Goal: Communication & Community: Answer question/provide support

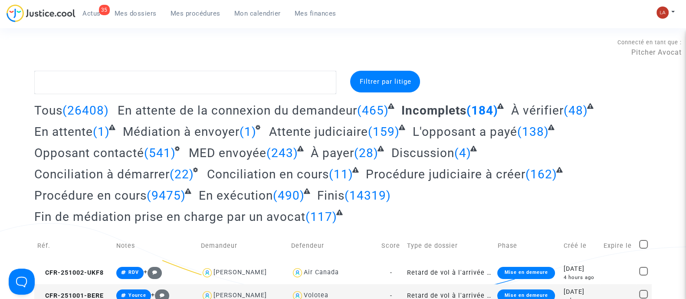
drag, startPoint x: 92, startPoint y: 12, endPoint x: 184, endPoint y: 0, distance: 93.5
click at [92, 12] on span "Actus" at bounding box center [91, 14] width 18 height 8
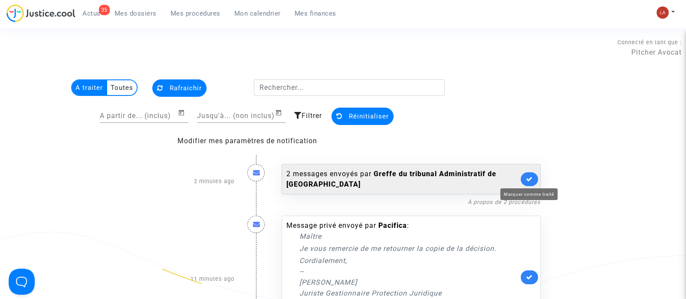
click at [526, 179] on icon at bounding box center [529, 179] width 7 height 7
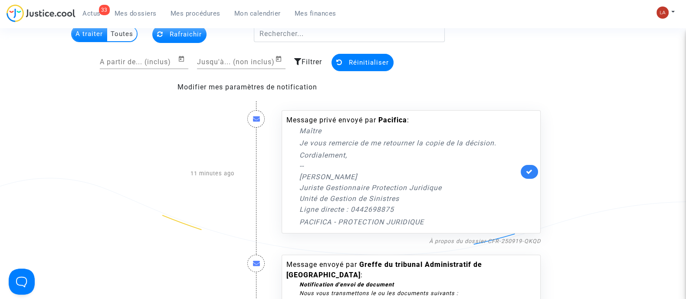
scroll to position [271, 0]
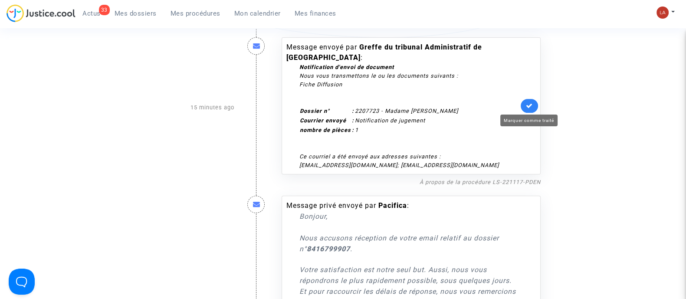
click at [531, 106] on icon at bounding box center [529, 105] width 7 height 7
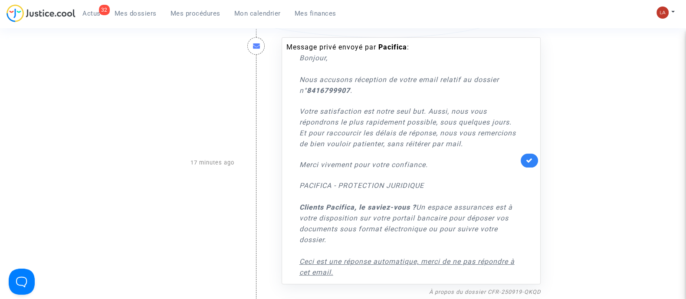
scroll to position [488, 0]
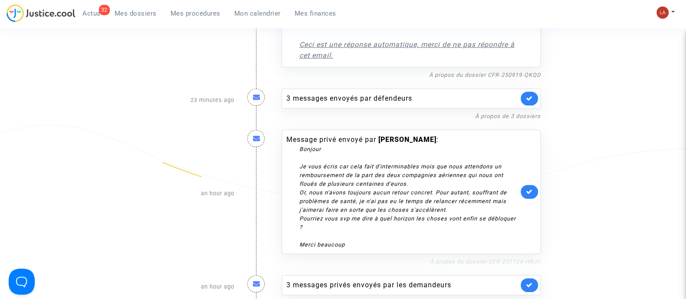
click at [487, 261] on link "À propos du dossier CFR-231124-HRJC" at bounding box center [485, 261] width 111 height 7
click at [530, 187] on link at bounding box center [528, 192] width 17 height 14
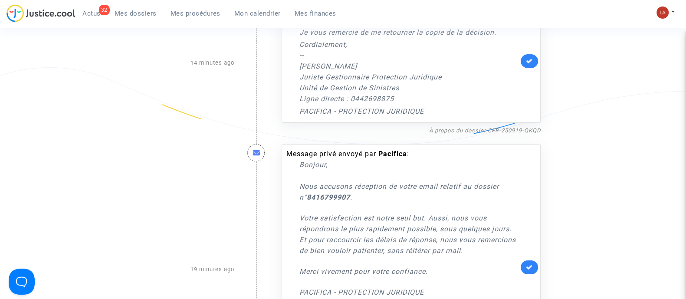
scroll to position [54, 0]
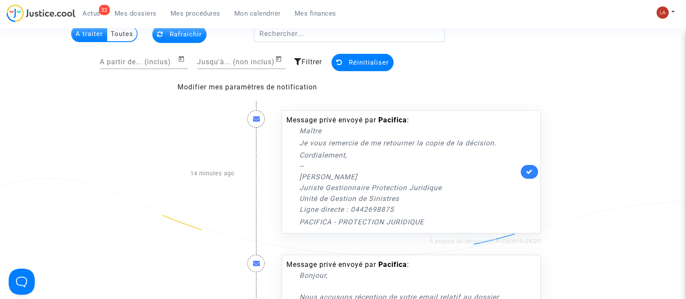
drag, startPoint x: 517, startPoint y: 239, endPoint x: 488, endPoint y: 240, distance: 29.5
copy link "CFR-250919-QKQD"
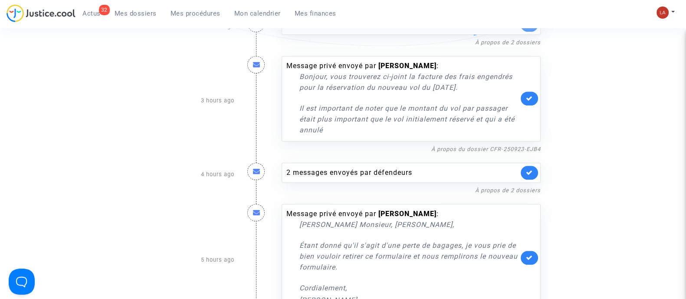
scroll to position [651, 0]
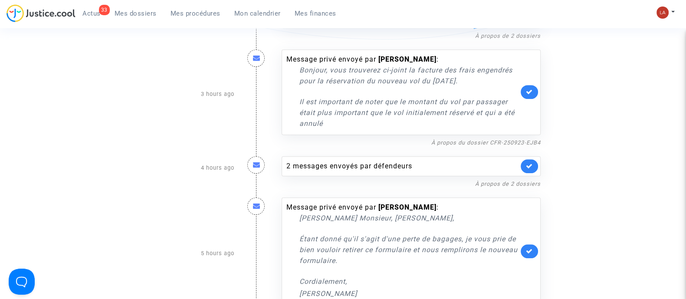
click at [89, 12] on span "Actus" at bounding box center [91, 14] width 18 height 8
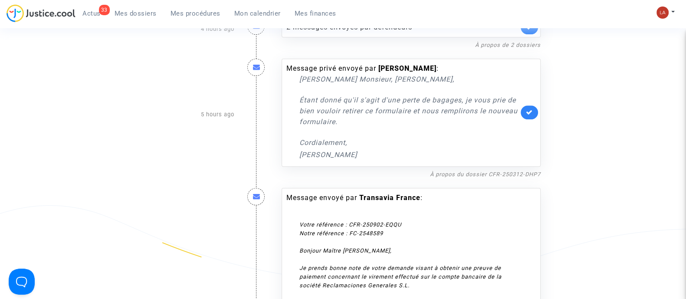
scroll to position [813, 0]
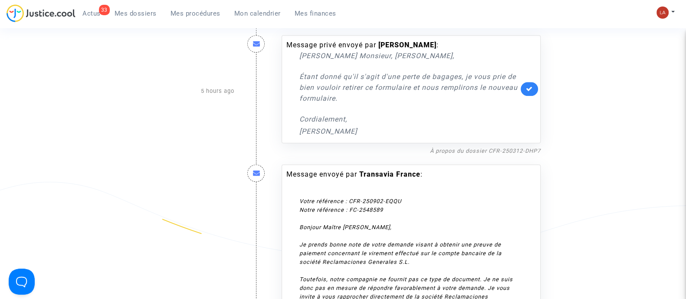
click at [490, 139] on div "Message privé envoyé par Salim Hafdi : Chere Monsieur, Madame, Étant donné qu'i…" at bounding box center [410, 89] width 259 height 108
click at [490, 147] on link "À propos du dossier CFR-250312-DHP7" at bounding box center [485, 150] width 111 height 7
click at [523, 93] on div "Message privé envoyé par Salim Hafdi : Chere Monsieur, Madame, Étant donné qu'i…" at bounding box center [410, 89] width 259 height 108
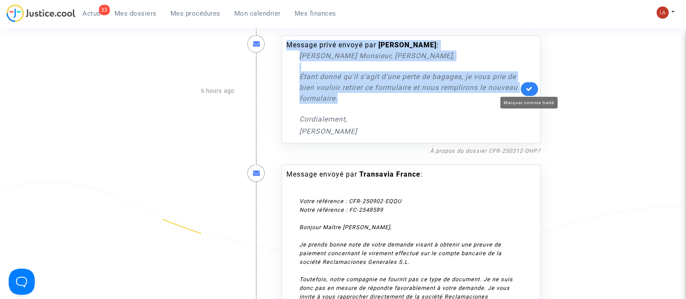
click at [526, 89] on icon at bounding box center [529, 88] width 7 height 7
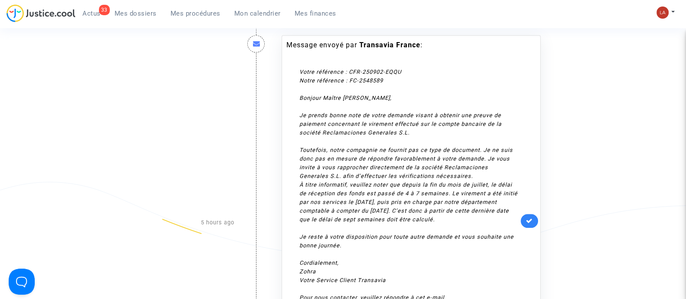
click at [670, 117] on div "A traiter Toutes Rafraichir A partir de... (inclus) Jusqu'à... (non inclus) Fil…" at bounding box center [343, 35] width 686 height 1536
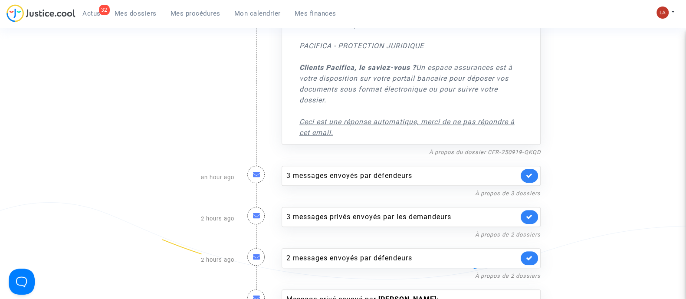
scroll to position [488, 0]
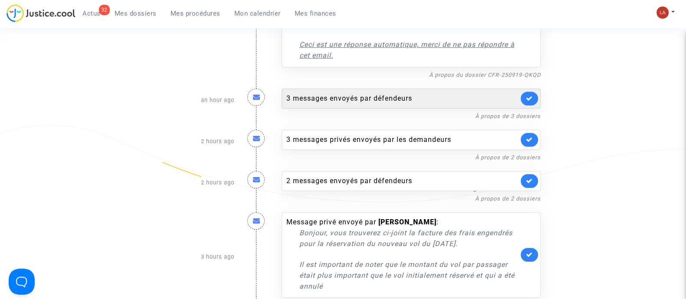
click at [388, 94] on div "3 messages envoyés par défendeurs" at bounding box center [402, 98] width 232 height 10
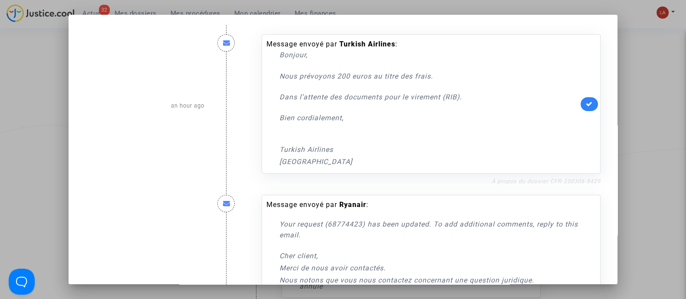
click at [547, 181] on link "À propos du dossier CFR-250306-8429" at bounding box center [545, 181] width 109 height 7
click at [585, 104] on icon at bounding box center [588, 104] width 7 height 7
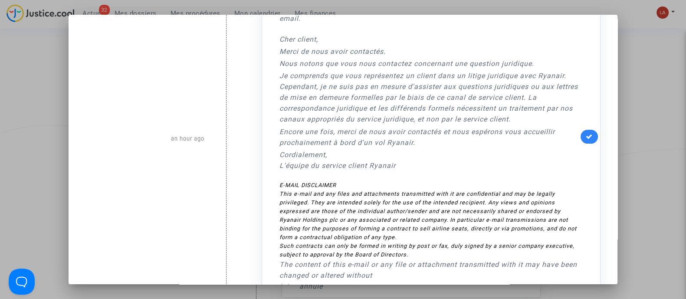
click at [575, 137] on div "Message envoyé par Ryanair : Your request (68774423) has been updated. To add a…" at bounding box center [431, 136] width 339 height 317
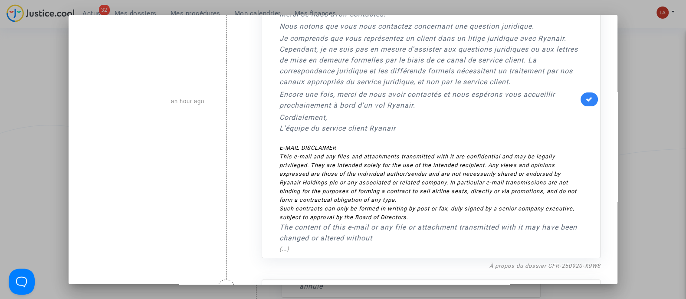
scroll to position [271, 0]
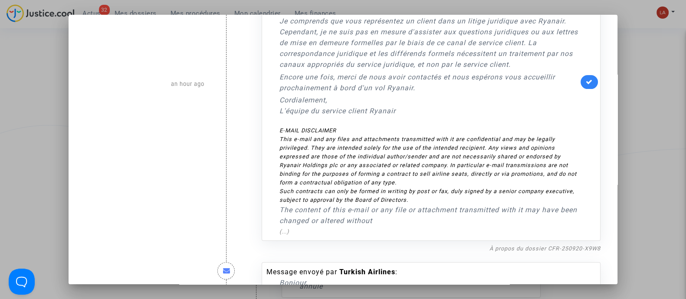
click at [584, 76] on link at bounding box center [588, 82] width 17 height 14
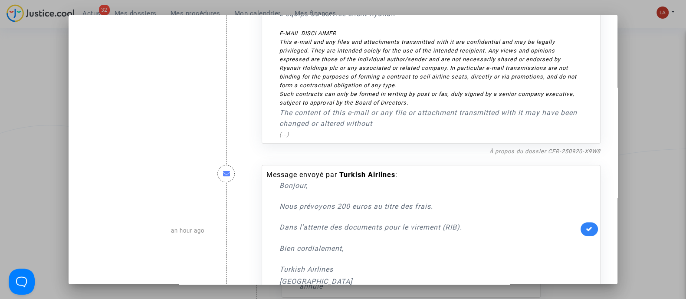
scroll to position [399, 0]
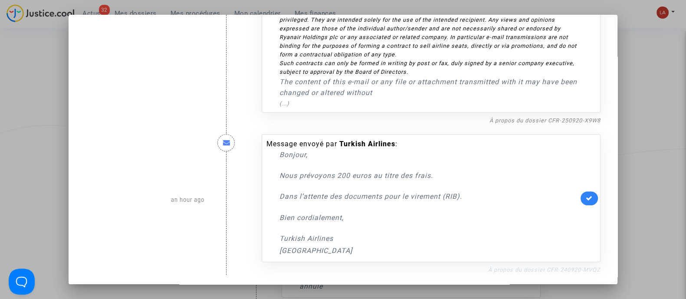
click at [566, 267] on link "À propos du dossier CFR-240920-MVQZ" at bounding box center [544, 269] width 112 height 7
click at [580, 198] on link at bounding box center [588, 198] width 17 height 14
click at [669, 131] on div at bounding box center [343, 149] width 686 height 299
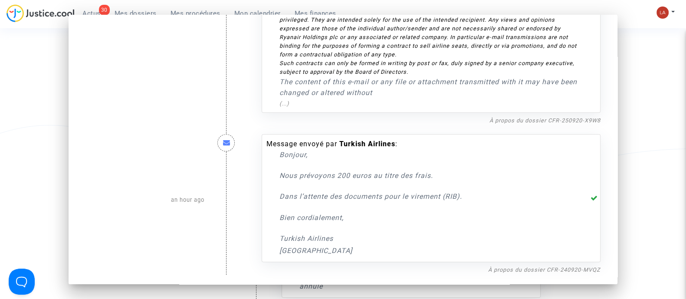
scroll to position [488, 0]
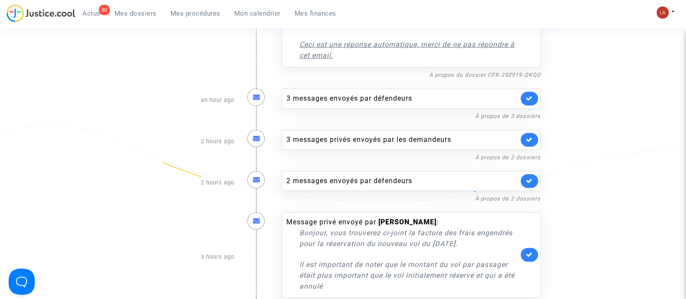
click at [397, 194] on div "À propos de 2 dossiers" at bounding box center [410, 198] width 259 height 10
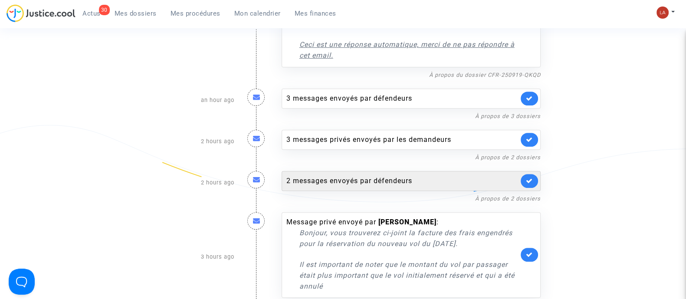
click at [397, 177] on div "2 messages envoyés par défendeurs" at bounding box center [402, 181] width 232 height 10
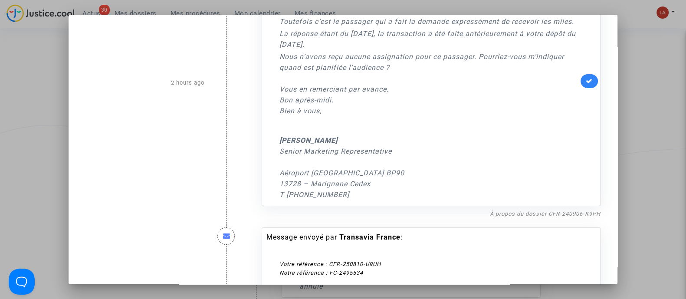
scroll to position [108, 0]
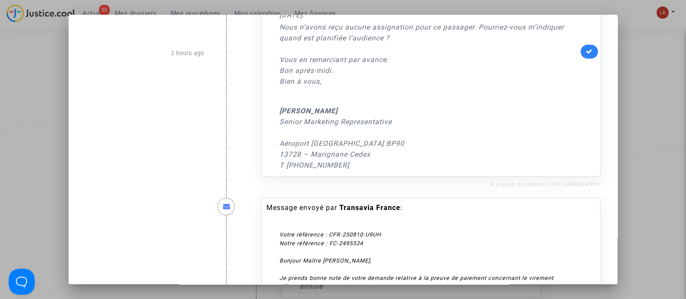
click at [517, 181] on link "À propos du dossier CFR-240906-K9PH" at bounding box center [545, 184] width 111 height 7
click at [583, 54] on link at bounding box center [588, 52] width 17 height 14
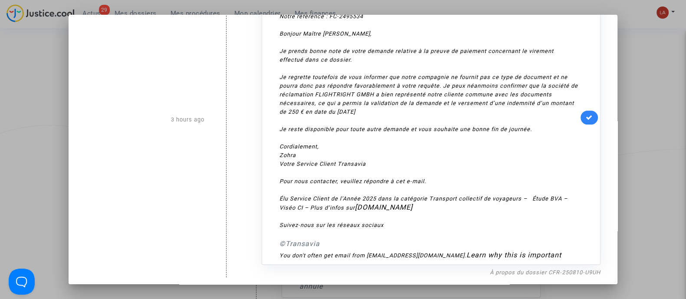
scroll to position [337, 0]
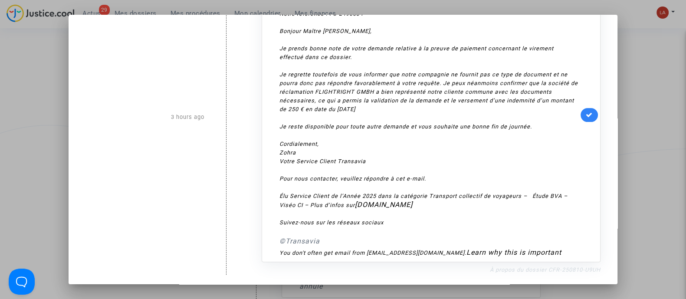
click at [522, 266] on link "À propos du dossier CFR-250810-U9UH" at bounding box center [545, 269] width 111 height 7
click at [587, 116] on link at bounding box center [588, 115] width 17 height 14
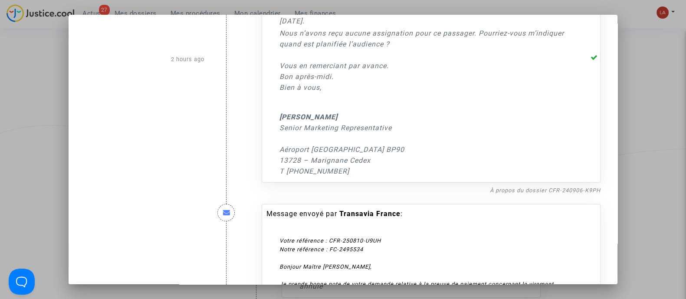
drag, startPoint x: 642, startPoint y: 99, endPoint x: 634, endPoint y: 97, distance: 8.6
click at [641, 99] on div at bounding box center [343, 149] width 686 height 299
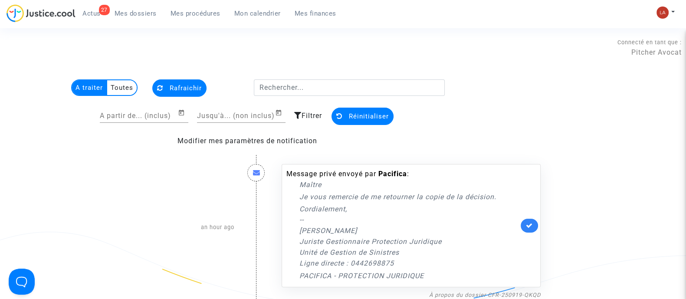
scroll to position [488, 0]
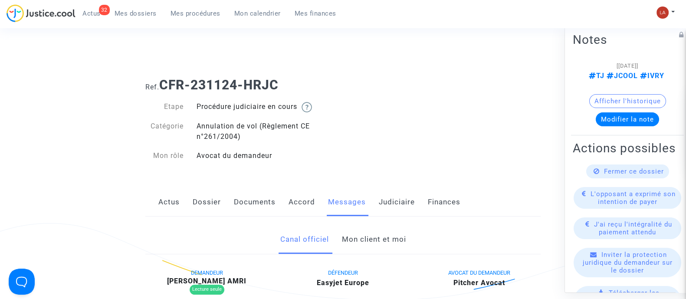
click at [390, 237] on link "Mon client et moi" at bounding box center [373, 239] width 64 height 29
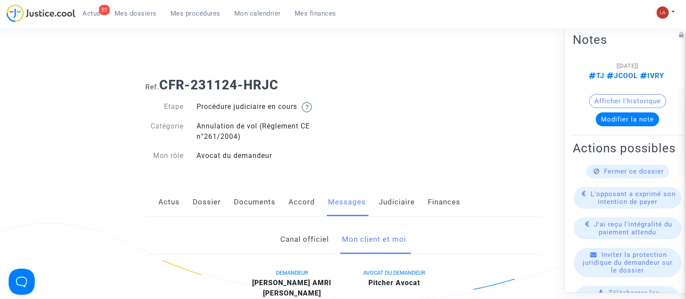
click at [386, 215] on link "Judiciaire" at bounding box center [397, 202] width 36 height 29
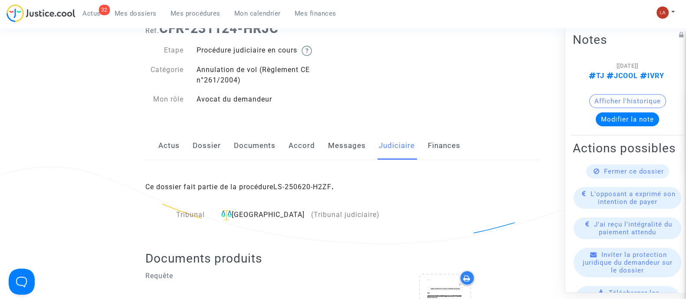
scroll to position [54, 0]
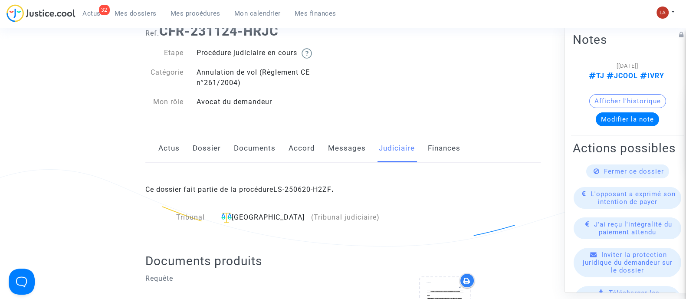
click at [357, 160] on link "Messages" at bounding box center [347, 148] width 38 height 29
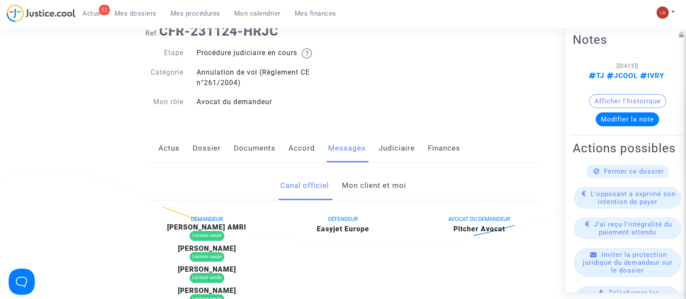
click at [362, 184] on link "Mon client et moi" at bounding box center [373, 185] width 64 height 29
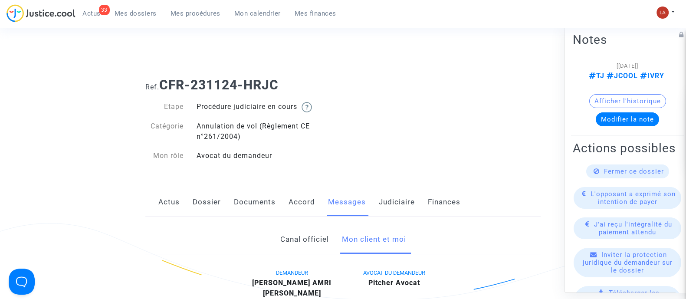
click at [409, 205] on link "Judiciaire" at bounding box center [397, 202] width 36 height 29
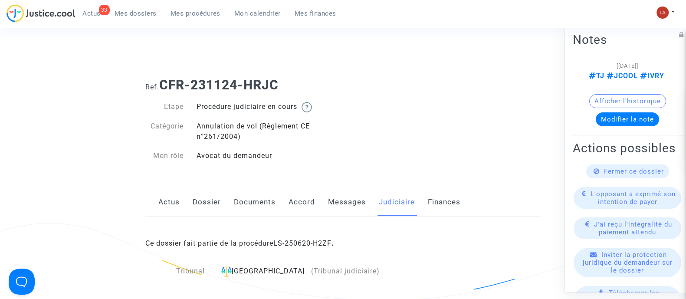
click at [180, 192] on div "Actus Dossier Documents Accord Messages Judiciaire Finances" at bounding box center [342, 202] width 395 height 29
click at [173, 198] on link "Actus" at bounding box center [168, 202] width 21 height 29
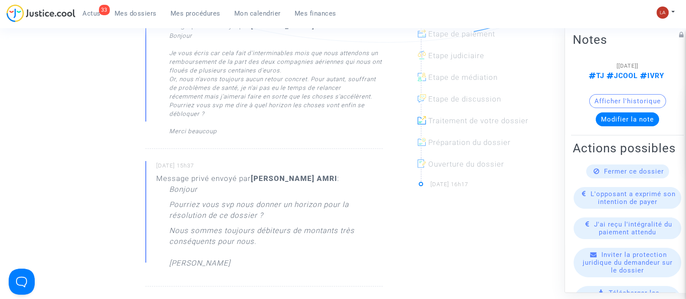
scroll to position [325, 0]
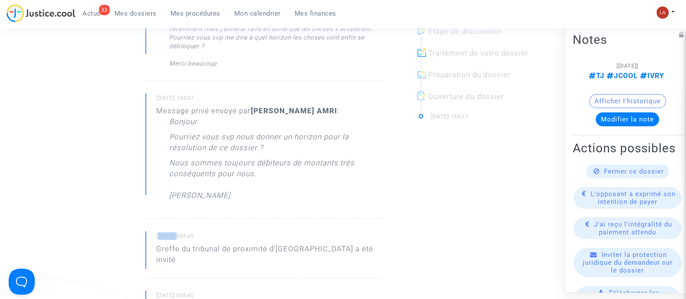
drag, startPoint x: 158, startPoint y: 235, endPoint x: 179, endPoint y: 236, distance: 21.3
click at [179, 236] on small "25/06/2025 - 08h45" at bounding box center [269, 237] width 226 height 11
drag, startPoint x: 156, startPoint y: 235, endPoint x: 189, endPoint y: 233, distance: 33.0
click at [189, 233] on small "25/06/2025 - 08h45" at bounding box center [269, 237] width 226 height 11
copy small "25/06/2025"
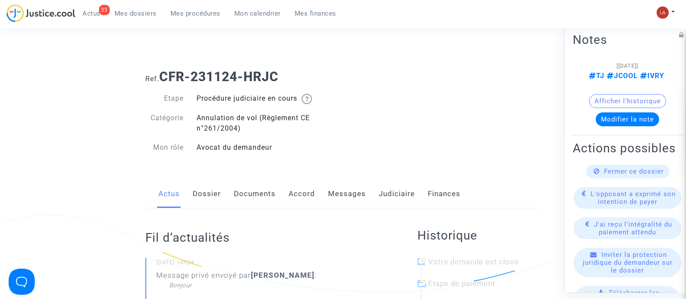
scroll to position [0, 0]
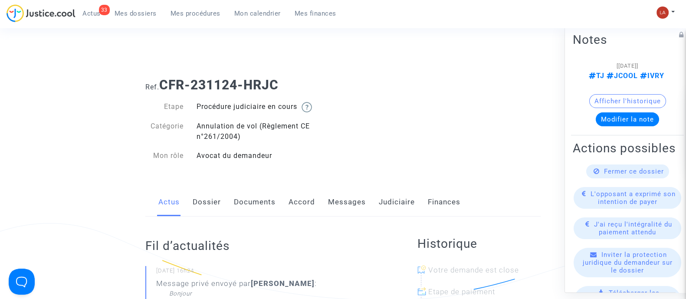
click at [333, 205] on link "Messages" at bounding box center [347, 202] width 38 height 29
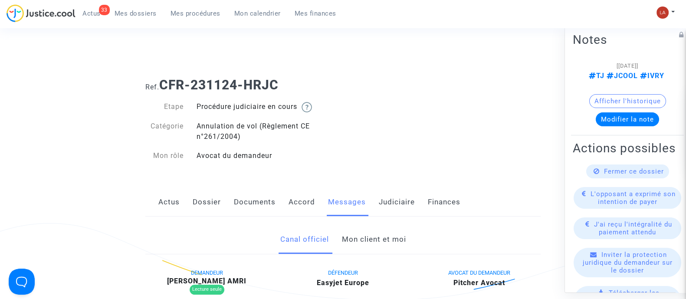
click at [378, 237] on link "Mon client et moi" at bounding box center [373, 239] width 64 height 29
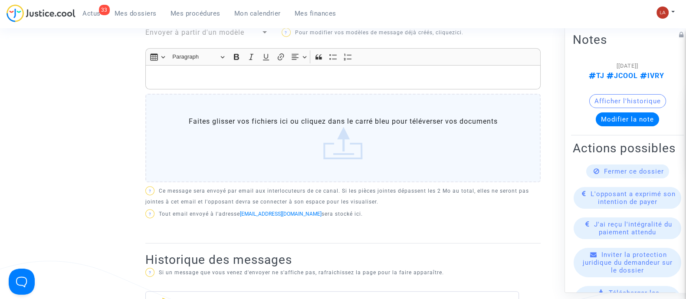
scroll to position [271, 0]
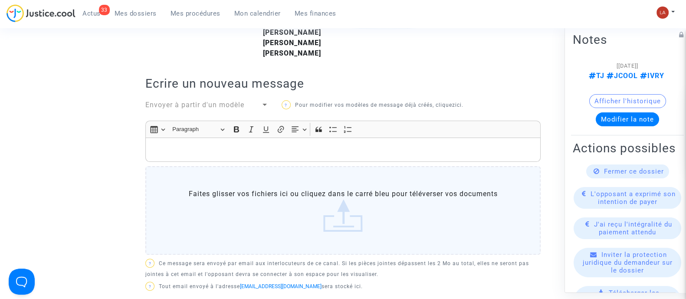
click at [239, 156] on div "Rich Text Editor, main" at bounding box center [342, 149] width 395 height 24
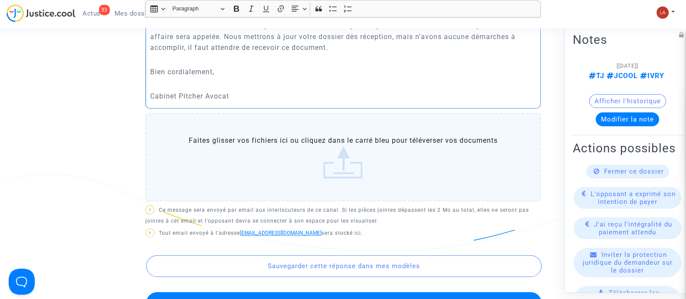
scroll to position [488, 0]
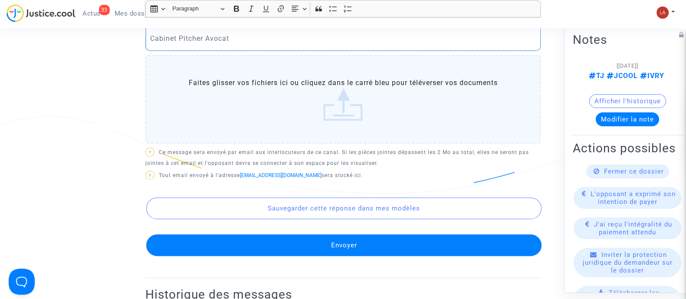
click at [263, 239] on button "Envoyer" at bounding box center [343, 245] width 395 height 22
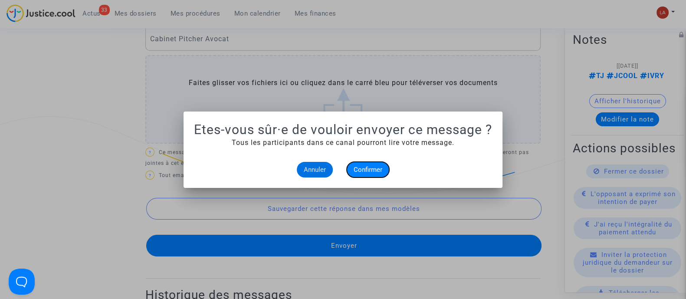
click at [371, 172] on span "Confirmer" at bounding box center [367, 170] width 29 height 8
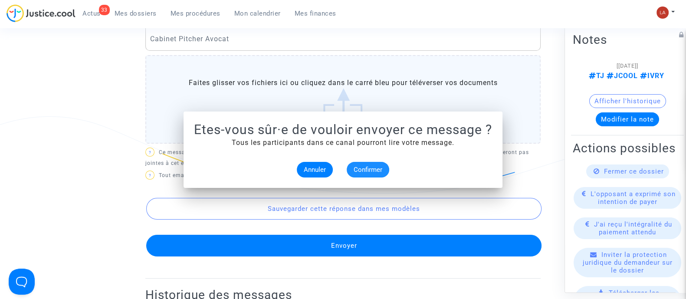
scroll to position [488, 0]
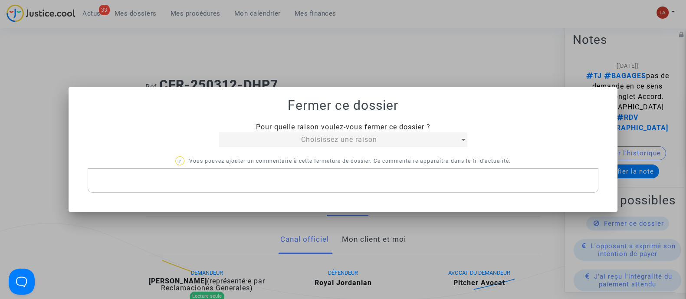
drag, startPoint x: 347, startPoint y: 138, endPoint x: 348, endPoint y: 144, distance: 5.8
click at [348, 144] on div "Choisissez une raison" at bounding box center [339, 139] width 241 height 10
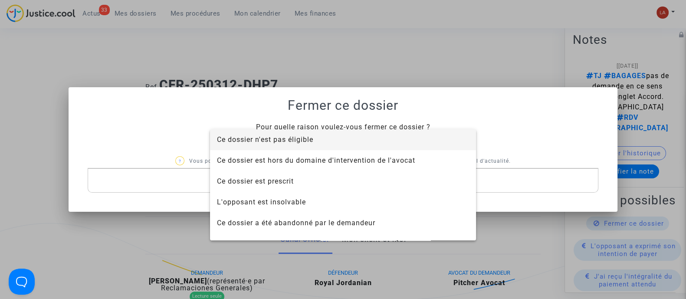
click at [348, 144] on span "Ce dossier n'est pas éligible" at bounding box center [343, 139] width 252 height 21
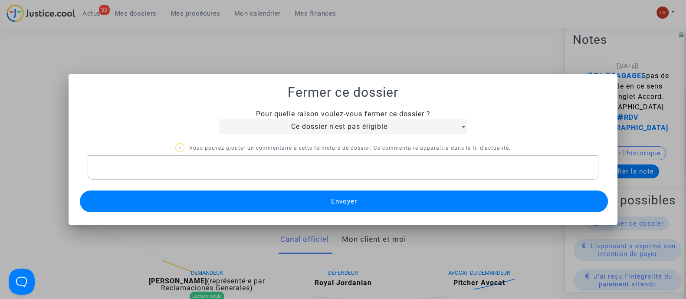
click at [346, 197] on span "Envoyer" at bounding box center [343, 201] width 26 height 8
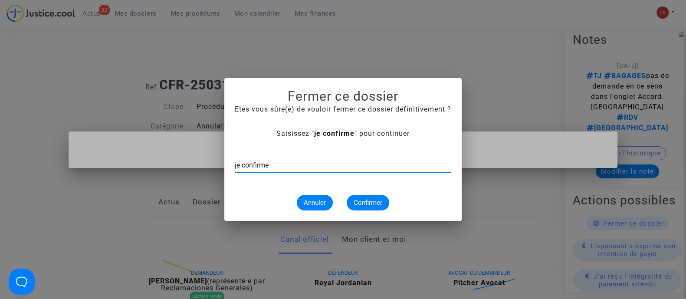
type input "je confirme"
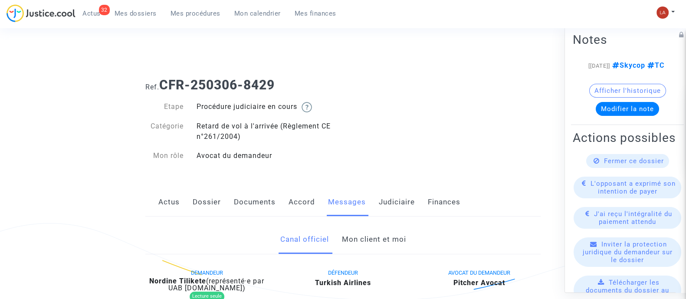
click at [385, 196] on link "Judiciaire" at bounding box center [397, 202] width 36 height 29
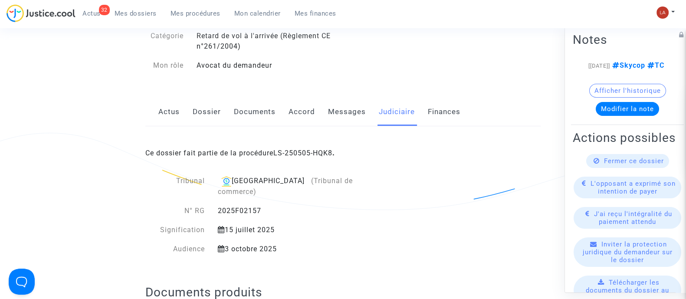
scroll to position [54, 0]
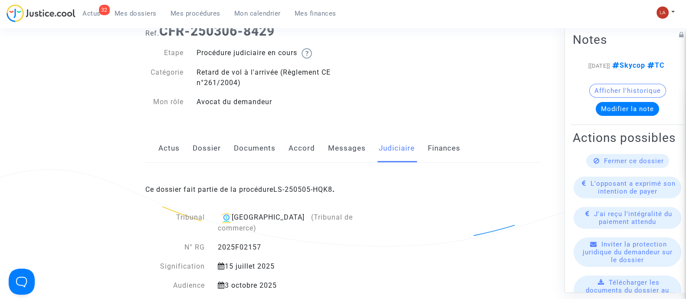
click at [356, 147] on link "Messages" at bounding box center [347, 148] width 38 height 29
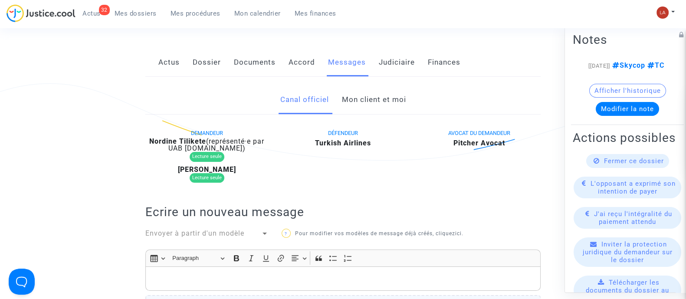
scroll to position [163, 0]
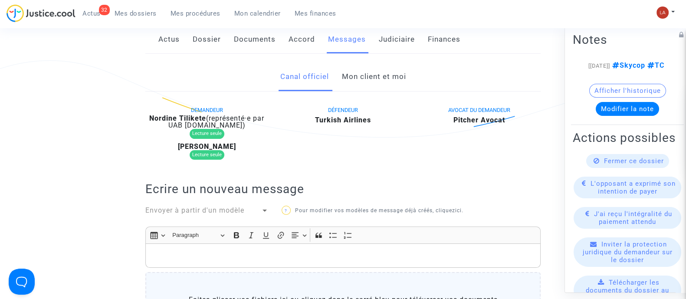
click at [230, 207] on span "Envoyer à partir d'un modèle" at bounding box center [194, 210] width 99 height 8
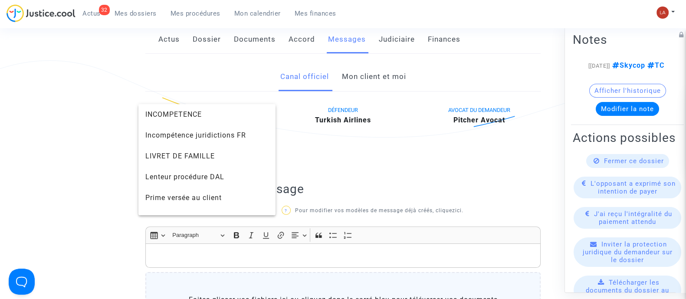
scroll to position [758, 0]
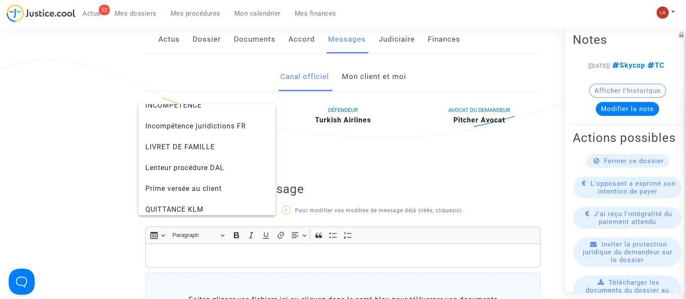
click at [399, 171] on div at bounding box center [343, 149] width 686 height 299
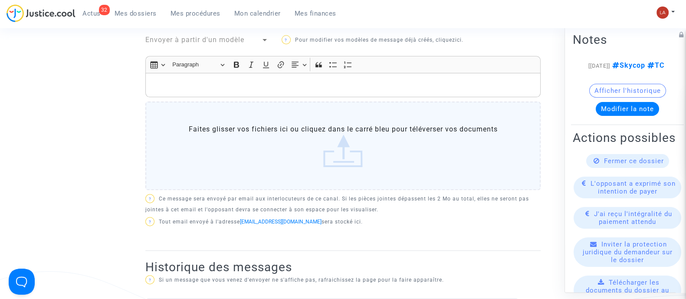
scroll to position [271, 0]
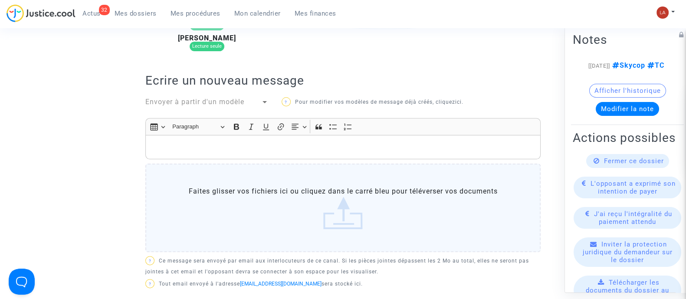
click at [212, 98] on span "Envoyer à partir d'un modèle" at bounding box center [194, 102] width 99 height 8
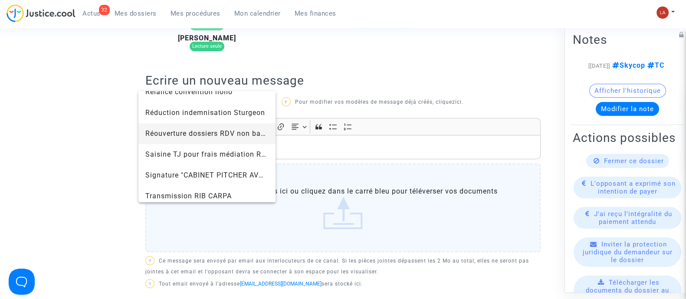
scroll to position [922, 0]
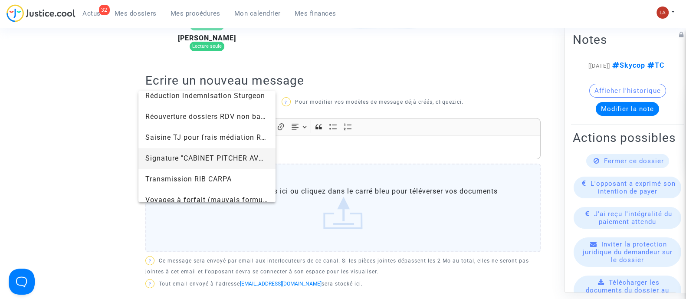
click at [206, 163] on span "Signature "CABINET PITCHER AVOCAT"" at bounding box center [206, 158] width 123 height 21
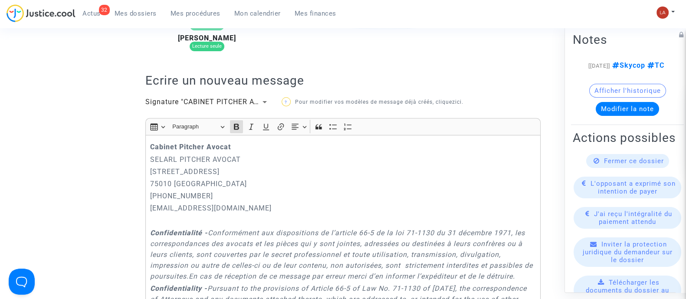
click at [148, 141] on div "Cabinet [PERSON_NAME] PITCHER AVOCAT [STREET_ADDRESS] 01.45.49.09.34 [EMAIL_ADD…" at bounding box center [342, 263] width 395 height 256
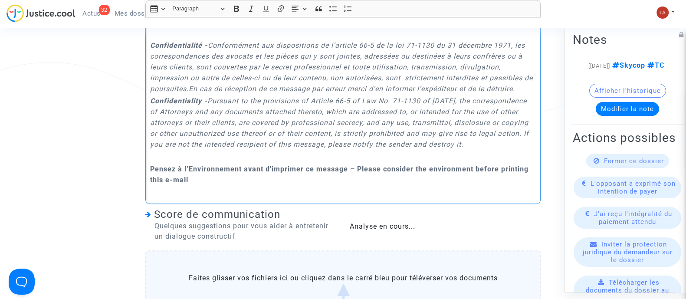
scroll to position [758, 0]
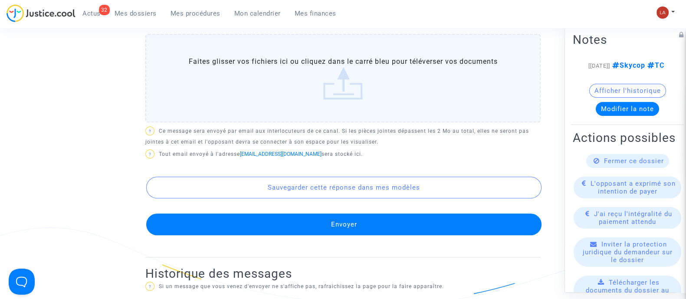
click at [437, 235] on button "Envoyer" at bounding box center [343, 224] width 395 height 22
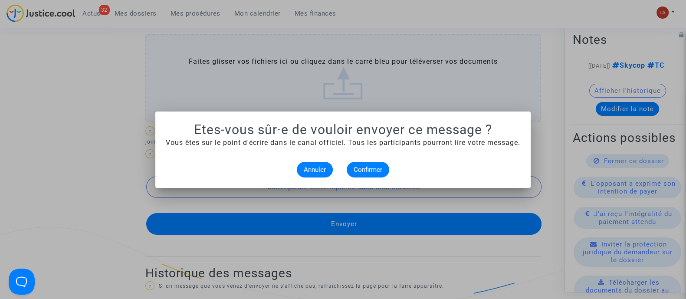
scroll to position [0, 0]
click at [384, 173] on button "Confirmer" at bounding box center [368, 170] width 42 height 16
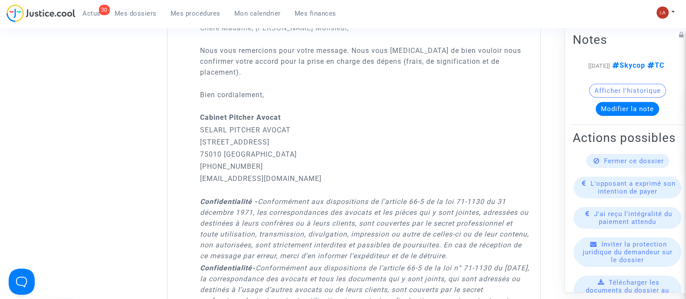
scroll to position [651, 0]
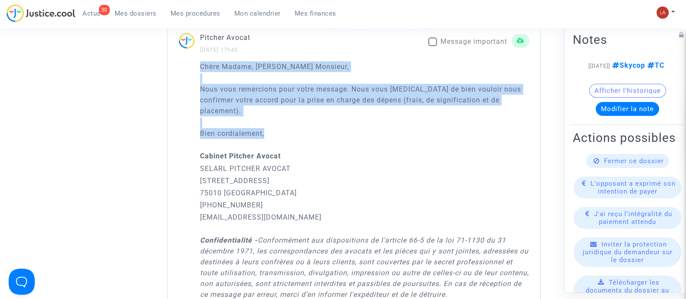
drag, startPoint x: 267, startPoint y: 121, endPoint x: 200, endPoint y: 68, distance: 85.4
click at [200, 68] on div "Chère Madame, Cher Monsieur, Nous vous remercions pour votre message. Nous vous…" at bounding box center [364, 230] width 329 height 338
copy div "Chère Madame, Cher Monsieur, Nous vous remercions pour votre message. Nous vous…"
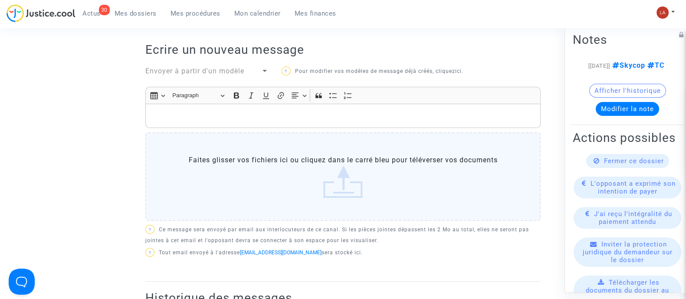
scroll to position [216, 0]
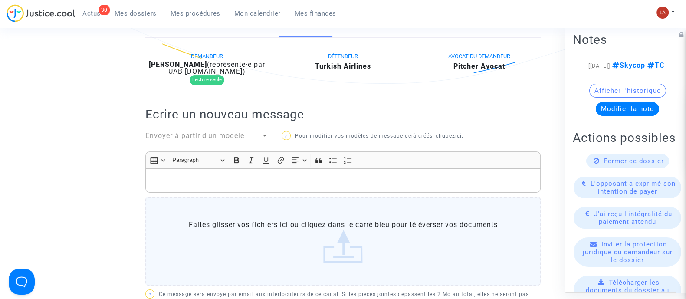
click at [251, 140] on div "Envoyer à partir d'un modèle" at bounding box center [207, 137] width 136 height 12
click at [252, 138] on div "Envoyer à partir d'un modèle" at bounding box center [202, 136] width 115 height 10
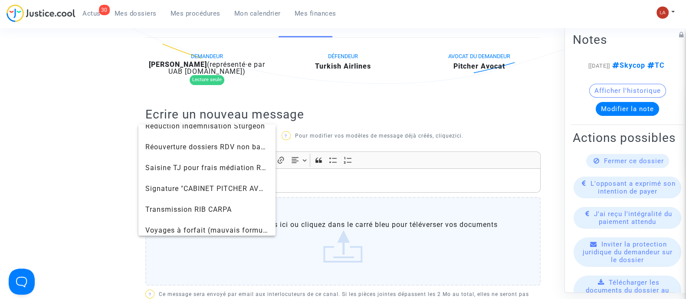
scroll to position [950, 0]
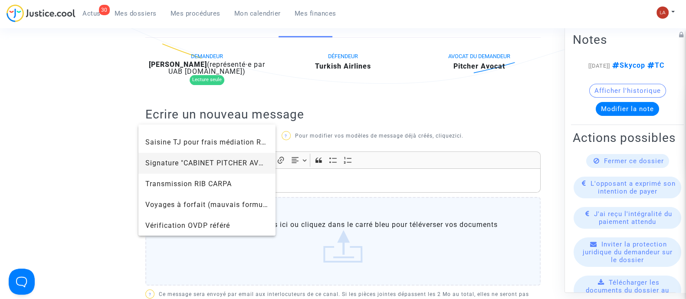
click at [190, 168] on span "Signature "CABINET PITCHER AVOCAT"" at bounding box center [206, 163] width 123 height 21
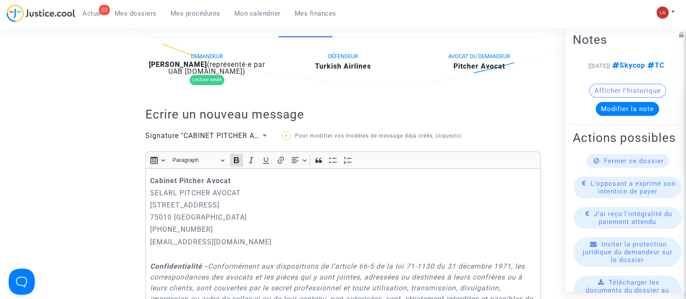
click at [148, 183] on div "Cabinet [PERSON_NAME] PITCHER AVOCAT [STREET_ADDRESS] 01.45.49.09.34 [EMAIL_ADD…" at bounding box center [342, 296] width 395 height 256
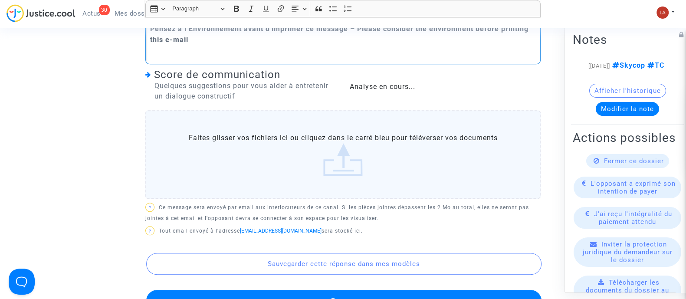
scroll to position [704, 0]
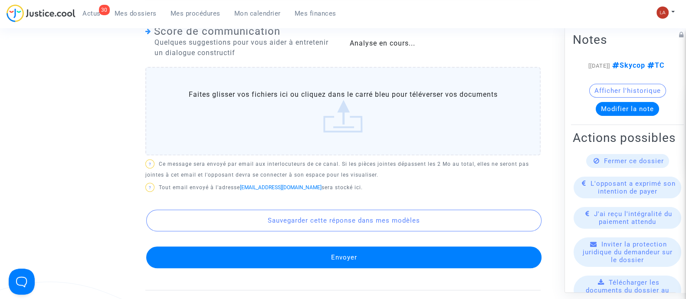
click at [321, 267] on button "Envoyer" at bounding box center [343, 257] width 395 height 22
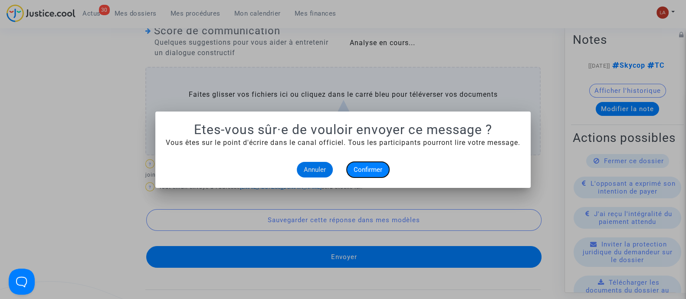
click at [365, 167] on span "Confirmer" at bounding box center [367, 170] width 29 height 8
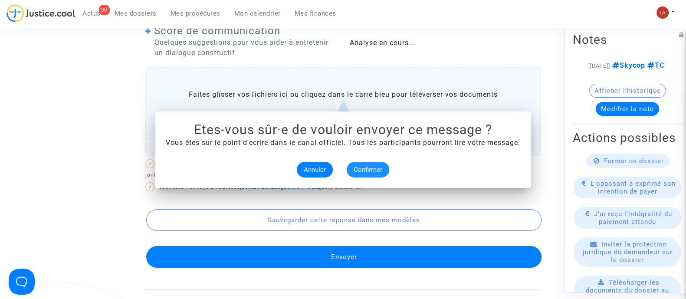
scroll to position [704, 0]
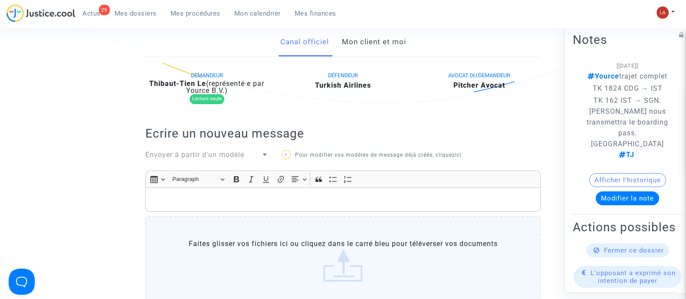
scroll to position [163, 0]
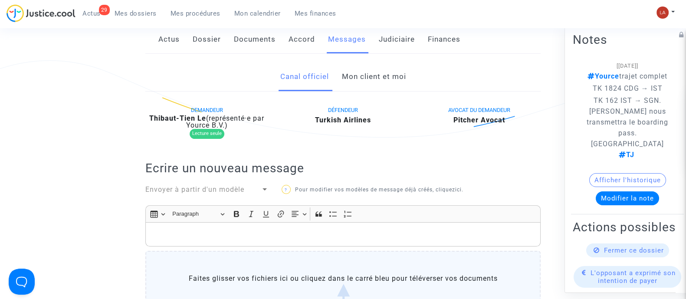
click at [230, 192] on span "Envoyer à partir d'un modèle" at bounding box center [194, 189] width 99 height 8
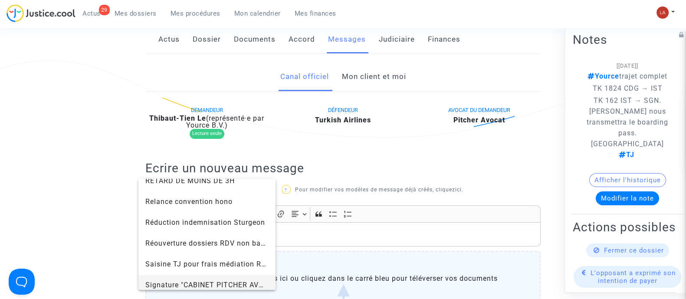
scroll to position [950, 0]
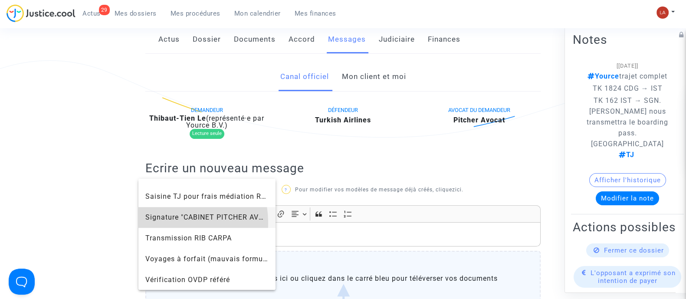
click at [162, 222] on span "Signature "CABINET PITCHER AVOCAT"" at bounding box center [206, 217] width 123 height 21
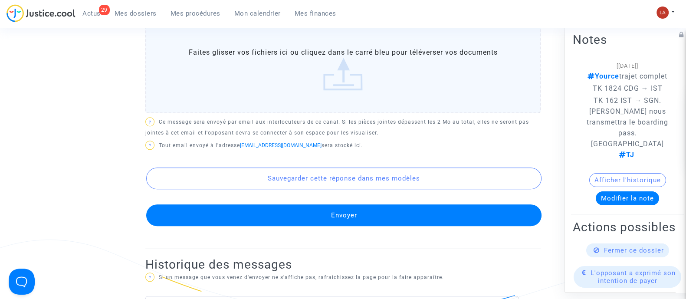
scroll to position [767, 0]
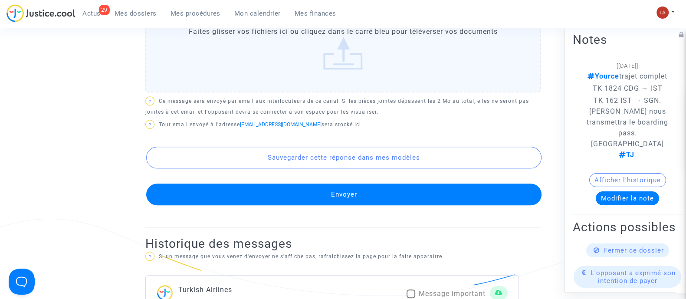
click at [359, 194] on button "Envoyer" at bounding box center [343, 194] width 395 height 22
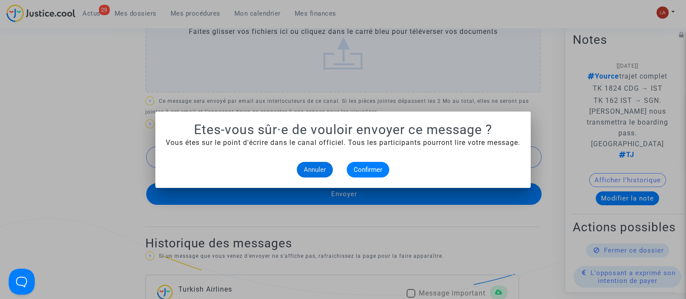
click at [366, 178] on mat-dialog-container "Etes-vous sûr·e de vouloir envoyer ce message ? Vous êtes sur le point d'écrire…" at bounding box center [342, 149] width 375 height 76
click at [366, 169] on span "Confirmer" at bounding box center [367, 170] width 29 height 8
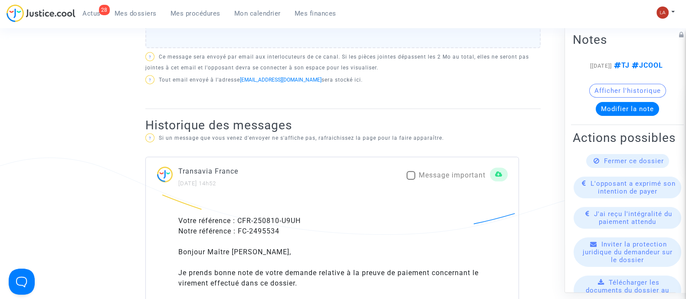
scroll to position [651, 0]
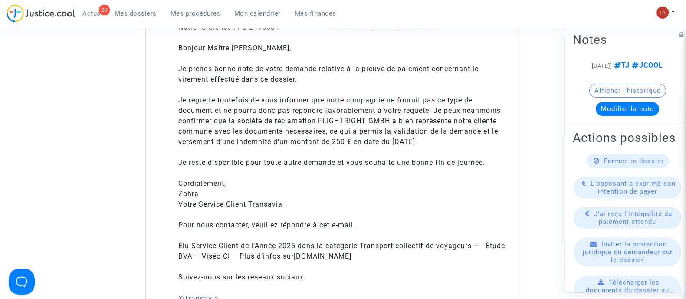
click at [320, 120] on div "Je regrette toutefois de vous informer que notre compagnie ne fournit pas ce ty…" at bounding box center [342, 126] width 329 height 62
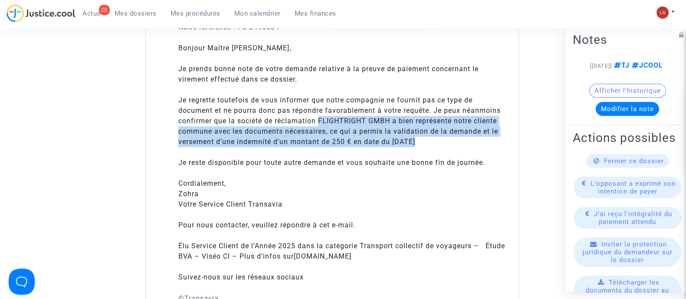
drag, startPoint x: 320, startPoint y: 120, endPoint x: 416, endPoint y: 140, distance: 98.3
click at [416, 140] on div "Je regrette toutefois de vous informer que notre compagnie ne fournit pas ce ty…" at bounding box center [342, 126] width 329 height 62
click at [434, 132] on div "Je regrette toutefois de vous informer que notre compagnie ne fournit pas ce ty…" at bounding box center [342, 126] width 329 height 62
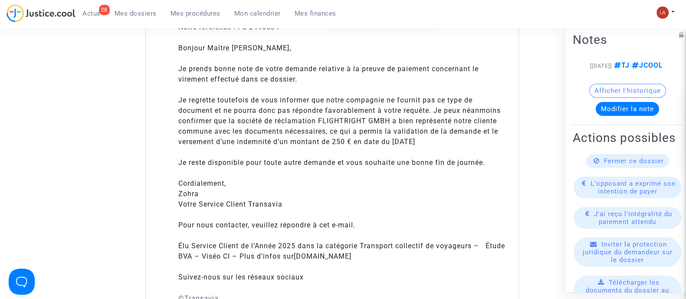
click at [451, 139] on div "Je regrette toutefois de vous informer que notre compagnie ne fournit pas ce ty…" at bounding box center [342, 126] width 329 height 62
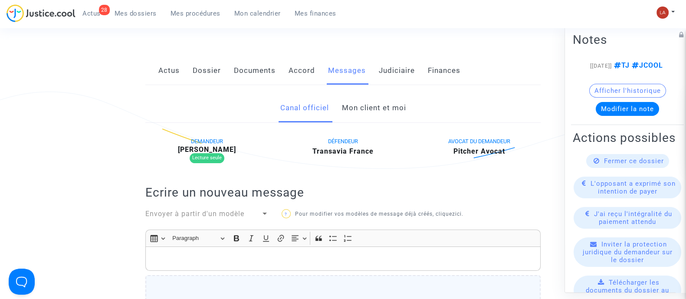
scroll to position [0, 0]
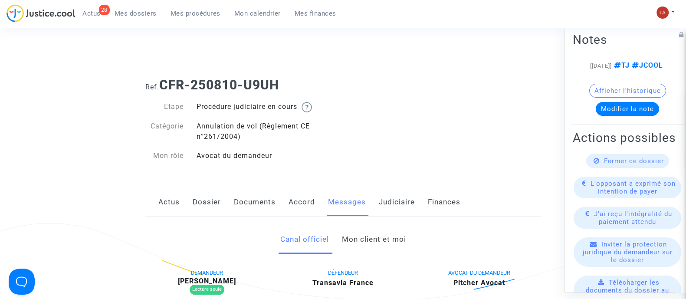
click at [363, 235] on link "Mon client et moi" at bounding box center [373, 239] width 64 height 29
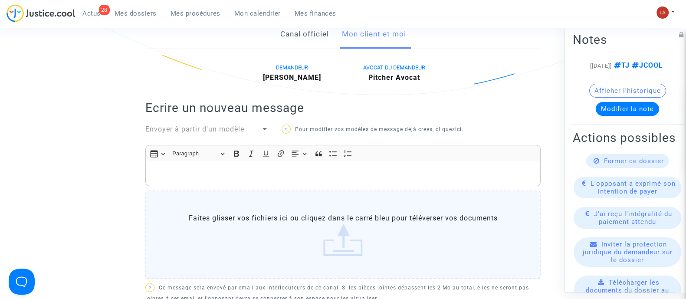
scroll to position [108, 0]
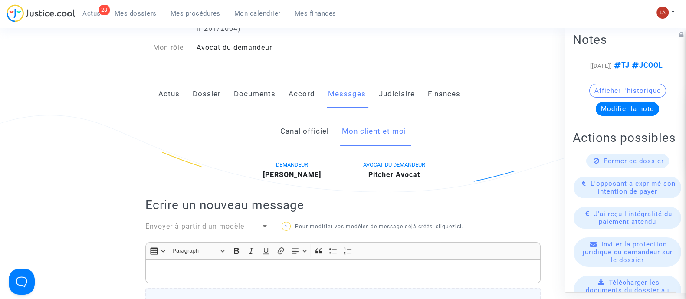
click at [321, 131] on link "Canal officiel" at bounding box center [304, 131] width 49 height 29
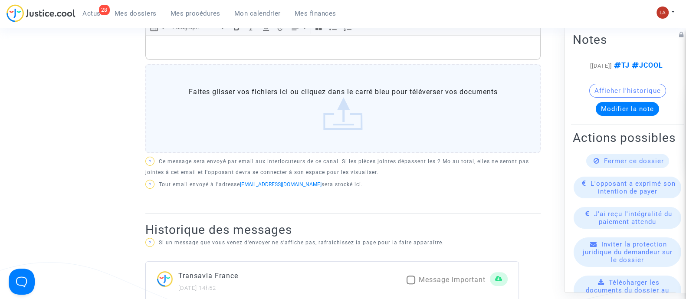
scroll to position [271, 0]
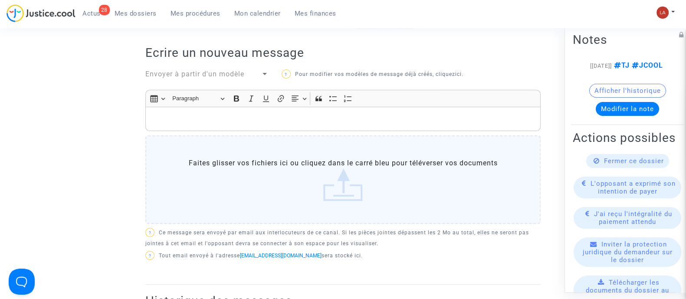
click at [213, 78] on div "Envoyer à partir d'un modèle" at bounding box center [202, 74] width 115 height 10
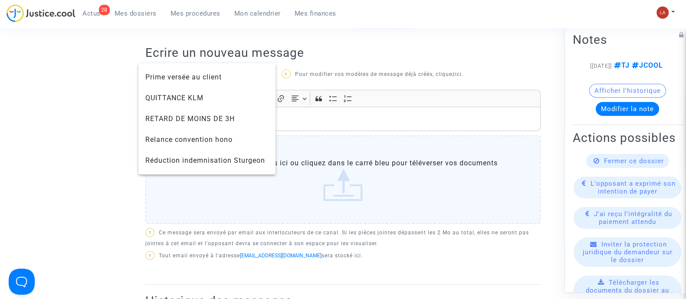
scroll to position [950, 0]
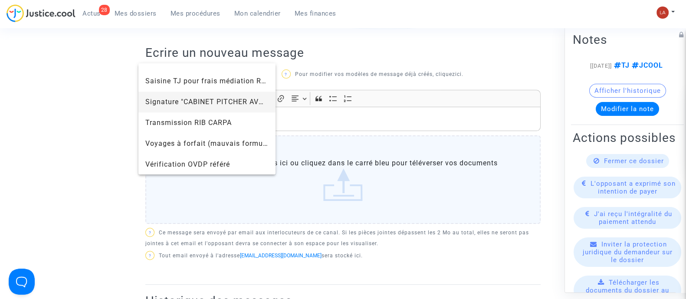
click at [204, 106] on span "Signature "CABINET PITCHER AVOCAT"" at bounding box center [206, 102] width 123 height 21
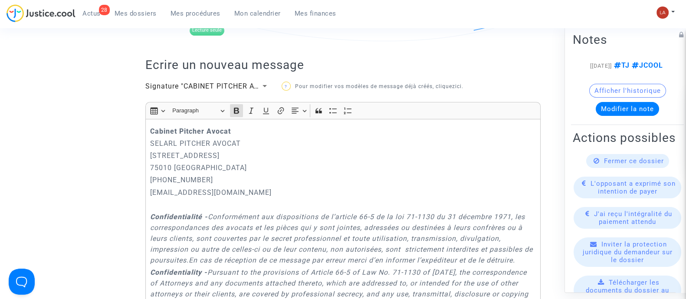
scroll to position [271, 0]
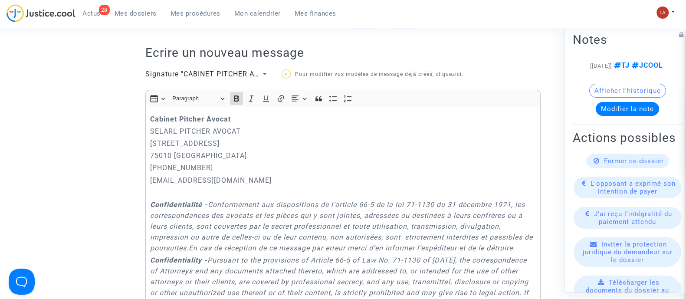
click at [150, 116] on strong "Cabinet Pitcher Avocat" at bounding box center [190, 119] width 81 height 8
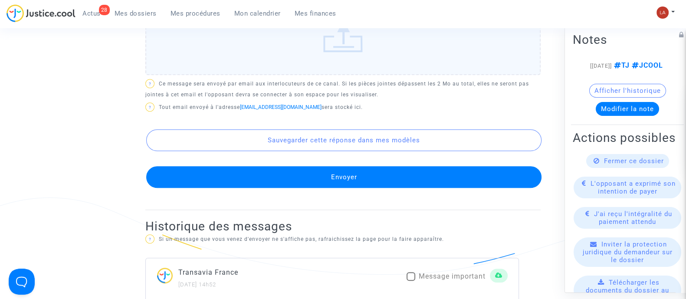
scroll to position [867, 0]
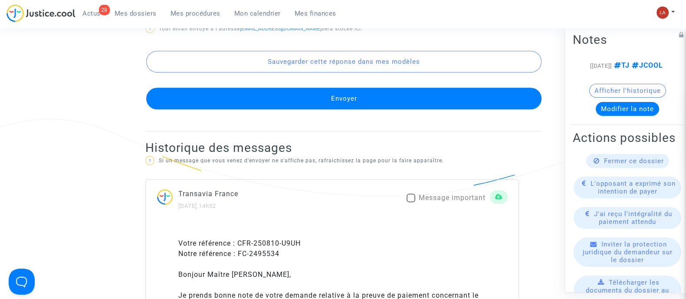
click at [360, 109] on button "Envoyer" at bounding box center [343, 99] width 395 height 22
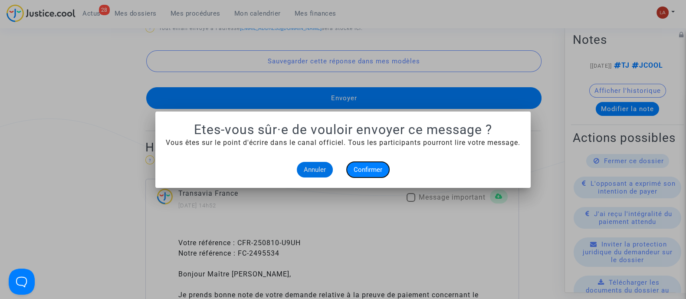
click at [374, 167] on span "Confirmer" at bounding box center [367, 170] width 29 height 8
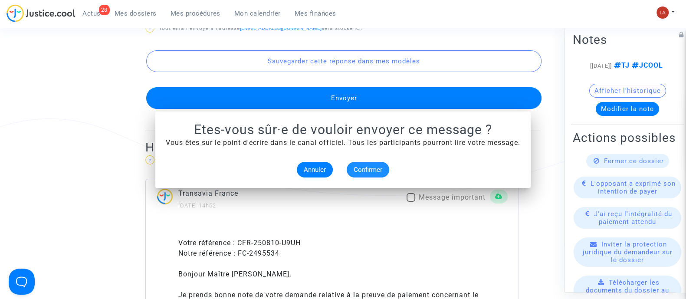
scroll to position [867, 0]
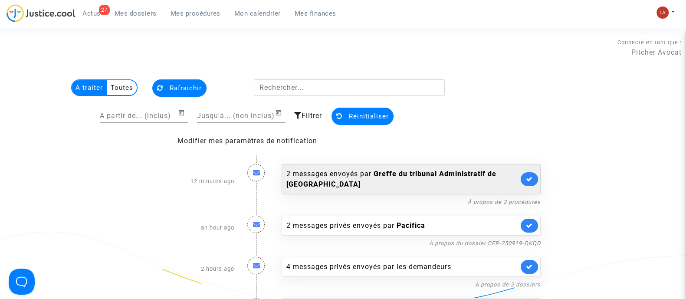
click at [520, 182] on div "2 messages envoyés par Greffe du tribunal Administratif de Grenoble" at bounding box center [410, 179] width 259 height 30
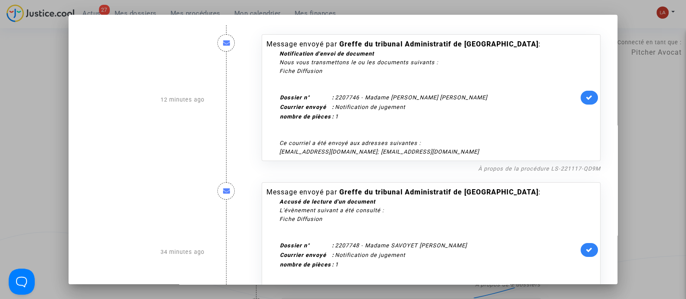
click at [641, 89] on div at bounding box center [343, 149] width 686 height 299
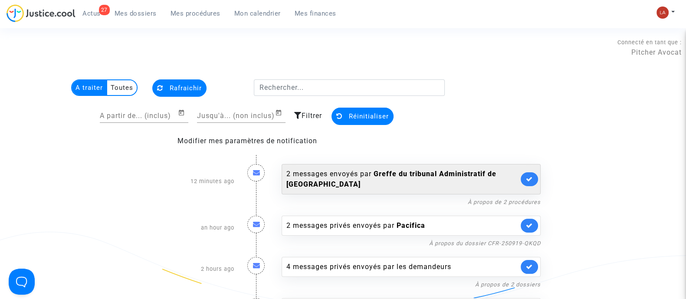
click at [535, 178] on link at bounding box center [528, 179] width 17 height 14
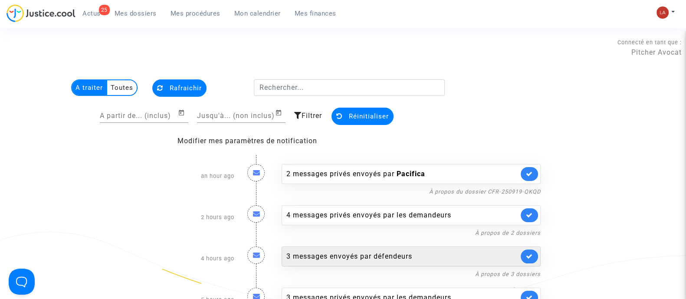
click at [367, 259] on div "3 messages envoyés par défendeurs" at bounding box center [402, 256] width 232 height 10
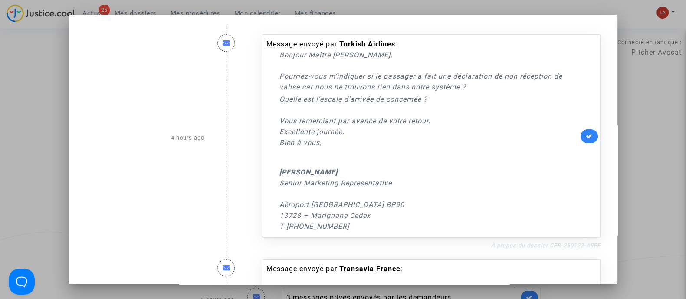
click at [533, 244] on link "À propos du dossier CFR-250123-A8FF" at bounding box center [545, 245] width 109 height 7
click at [580, 131] on link at bounding box center [588, 136] width 17 height 14
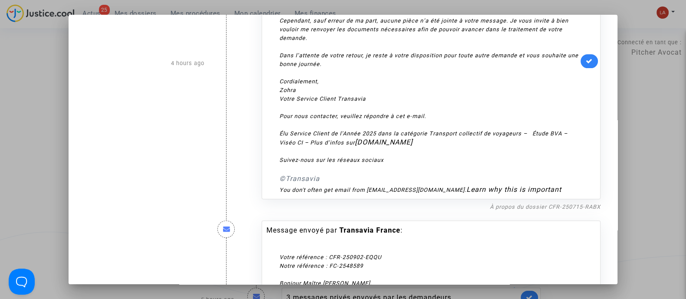
scroll to position [379, 0]
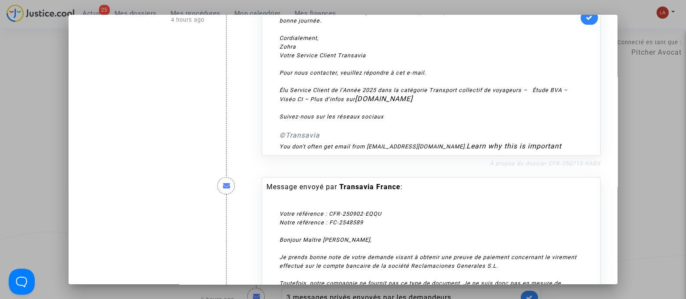
click at [568, 164] on link "À propos du dossier CFR-250715-RABX" at bounding box center [545, 163] width 111 height 7
click at [593, 20] on div "Message envoyé par Transavia France : Votre référence : CFR-250715-RABX Notre r…" at bounding box center [431, 18] width 339 height 276
click at [585, 20] on icon at bounding box center [588, 17] width 7 height 7
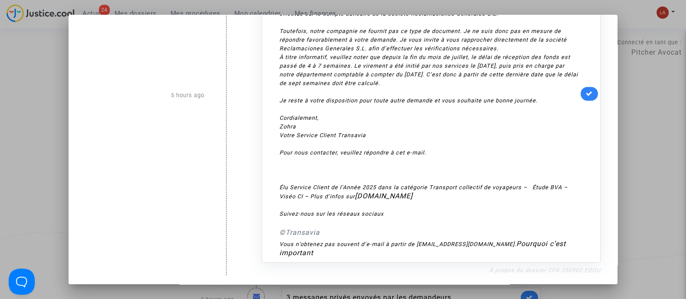
click at [579, 267] on link "À propos du dossier CFR-250902-EQQU" at bounding box center [544, 270] width 111 height 7
click at [572, 90] on div "À titre informatif, veuillez noter que depuis la fin du mois de juillet, le dél…" at bounding box center [428, 74] width 299 height 43
click at [580, 92] on link at bounding box center [588, 94] width 17 height 14
click at [637, 78] on div at bounding box center [343, 149] width 686 height 299
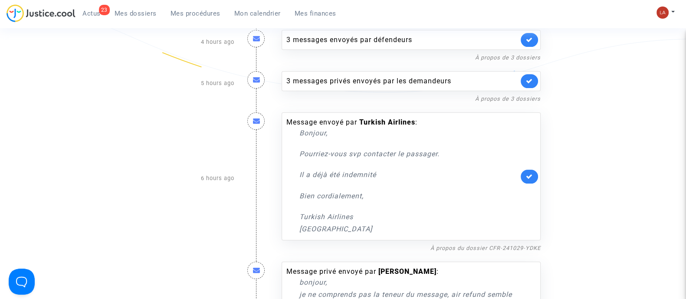
scroll to position [271, 0]
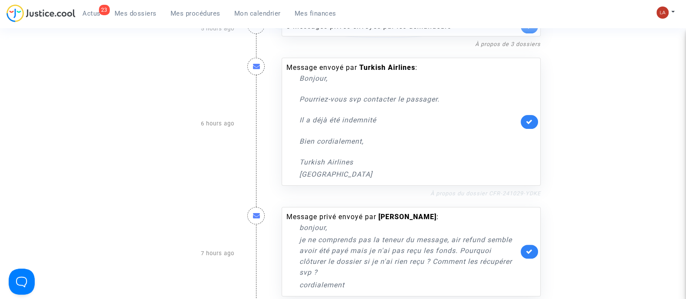
click at [481, 195] on link "À propos du dossier CFR-241029-YDKE" at bounding box center [485, 193] width 110 height 7
click at [531, 120] on icon at bounding box center [529, 121] width 7 height 7
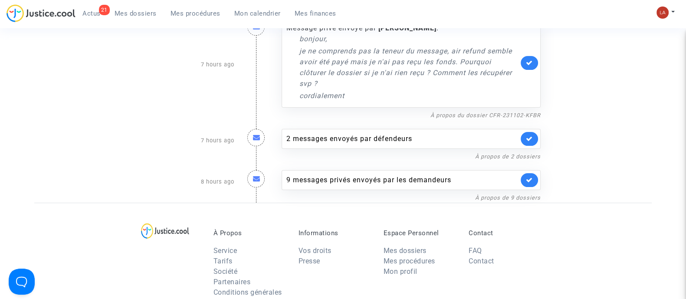
scroll to position [379, 0]
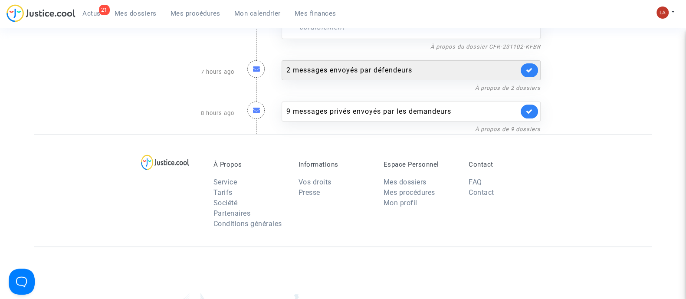
click at [422, 69] on div "2 messages envoyés par défendeurs" at bounding box center [402, 70] width 232 height 10
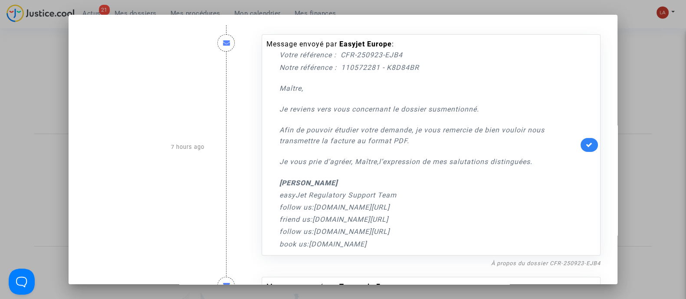
click at [543, 267] on div "À propos du dossier CFR-250923-EJB4" at bounding box center [431, 263] width 339 height 10
click at [543, 263] on link "À propos du dossier CFR-250923-EJB4" at bounding box center [545, 263] width 109 height 7
click at [585, 142] on icon at bounding box center [588, 144] width 7 height 7
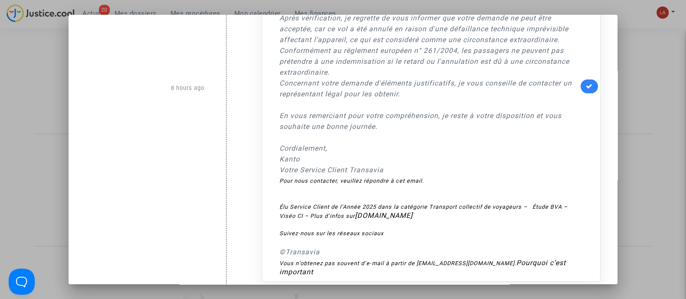
scroll to position [405, 0]
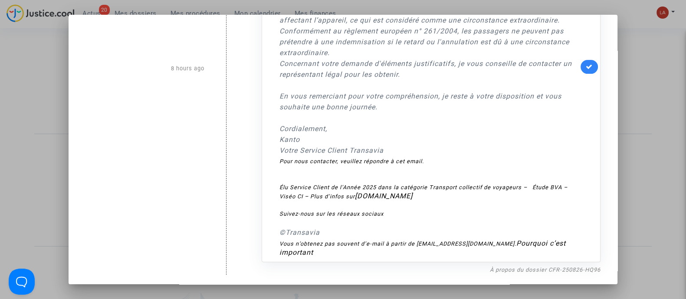
click at [545, 261] on div "Message envoyé par Transavia France : Bonjour Madame Lorenzo, Je vous écris pou…" at bounding box center [431, 69] width 352 height 412
click at [549, 268] on link "À propos du dossier CFR-250826-HQ96" at bounding box center [545, 269] width 111 height 7
click at [580, 66] on link at bounding box center [588, 67] width 17 height 14
click at [665, 43] on div at bounding box center [343, 149] width 686 height 299
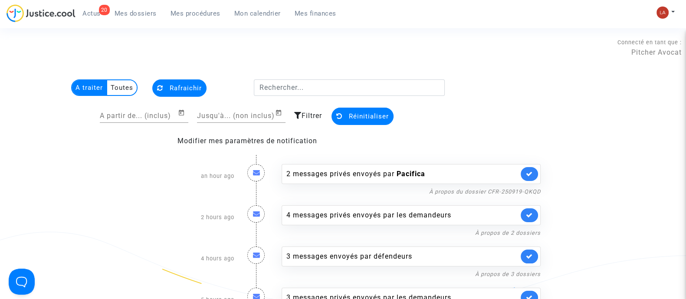
scroll to position [379, 0]
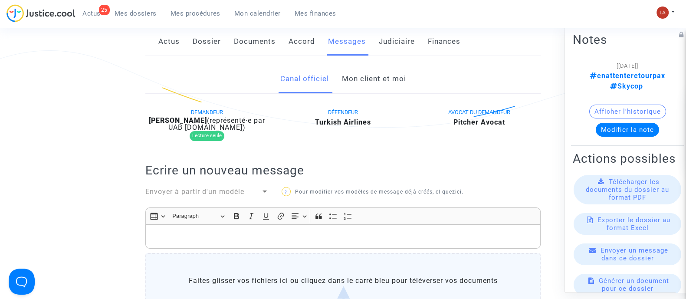
scroll to position [271, 0]
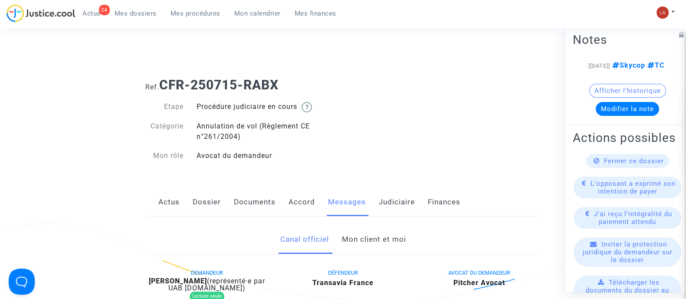
drag, startPoint x: 296, startPoint y: 61, endPoint x: 289, endPoint y: 64, distance: 7.6
click at [289, 64] on div "Connecté en tant que : Pitcher Avocat" at bounding box center [340, 60] width 681 height 21
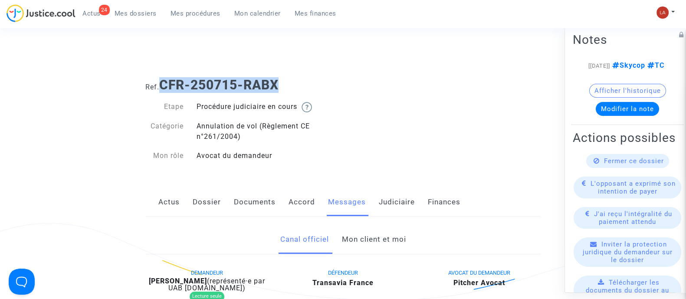
drag, startPoint x: 162, startPoint y: 82, endPoint x: 359, endPoint y: 82, distance: 196.5
click at [359, 83] on h1 "Ref. CFR-250715-RABX" at bounding box center [342, 85] width 395 height 16
copy b "CFR-250715-RABX"
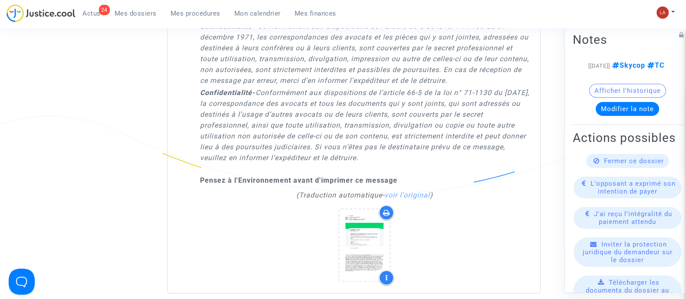
scroll to position [1734, 0]
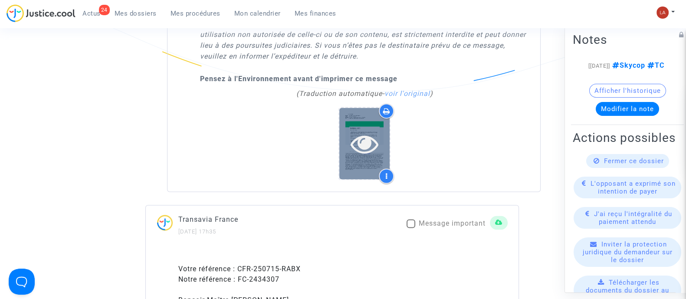
click at [373, 142] on icon at bounding box center [364, 144] width 28 height 28
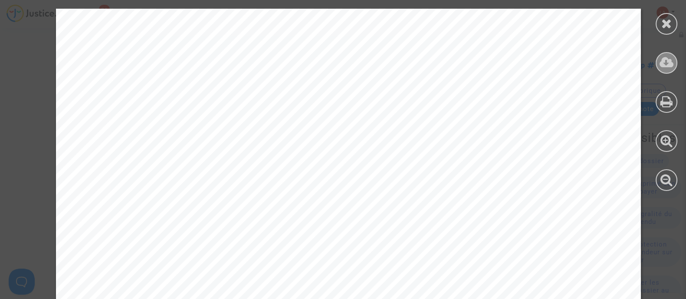
click at [672, 64] on icon at bounding box center [666, 62] width 14 height 13
drag, startPoint x: 667, startPoint y: 26, endPoint x: 270, endPoint y: 112, distance: 406.4
click at [667, 26] on icon at bounding box center [666, 23] width 11 height 13
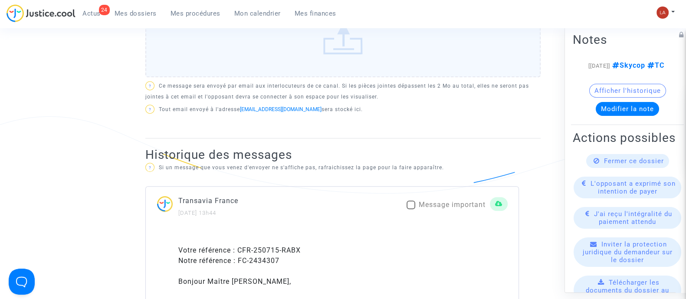
scroll to position [271, 0]
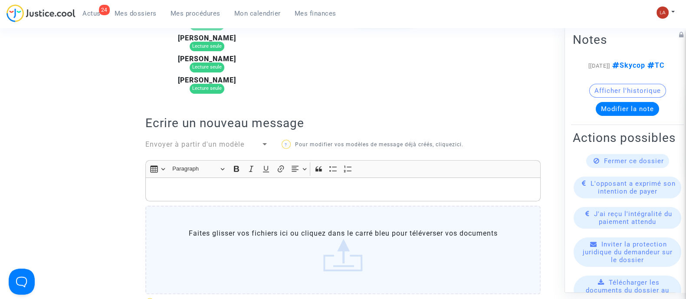
drag, startPoint x: 206, startPoint y: 129, endPoint x: 214, endPoint y: 134, distance: 9.6
click at [206, 128] on h2 "Ecrire un nouveau message" at bounding box center [342, 122] width 395 height 15
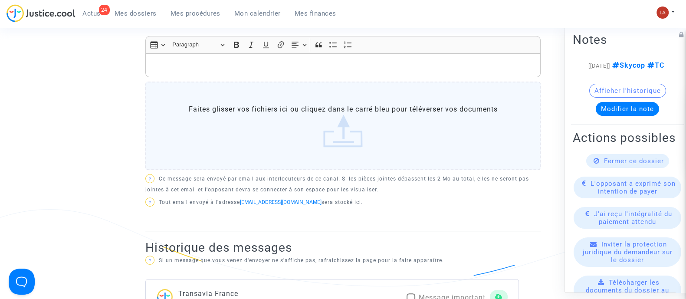
scroll to position [325, 0]
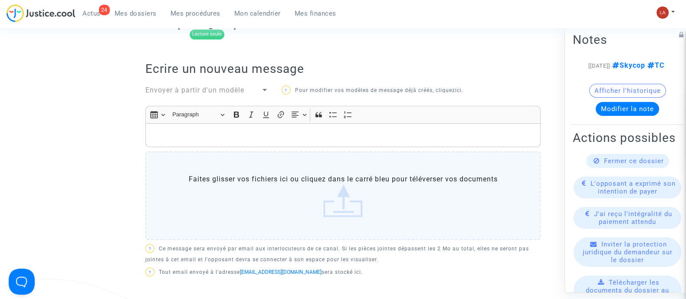
click at [190, 87] on span "Envoyer à partir d'un modèle" at bounding box center [194, 90] width 99 height 8
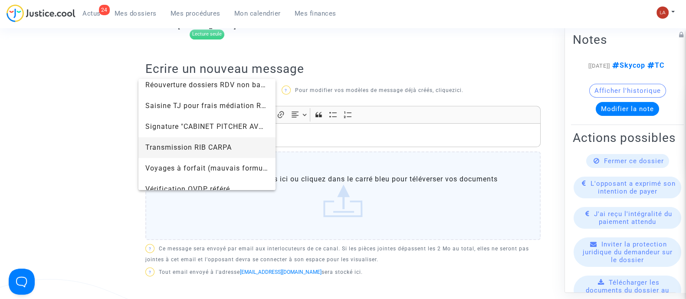
scroll to position [950, 0]
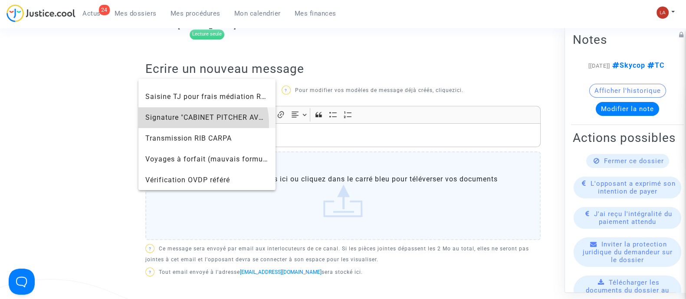
click at [194, 123] on span "Signature "CABINET PITCHER AVOCAT"" at bounding box center [206, 117] width 123 height 21
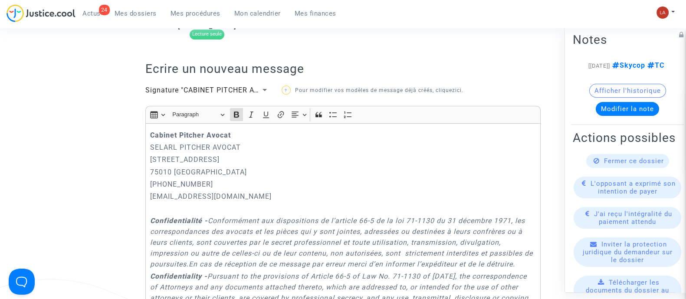
click at [148, 131] on div "Cabinet Pitcher Avocat SELARL PITCHER AVOCAT 201 rue du Faubourg Saint-Denis 75…" at bounding box center [342, 251] width 395 height 256
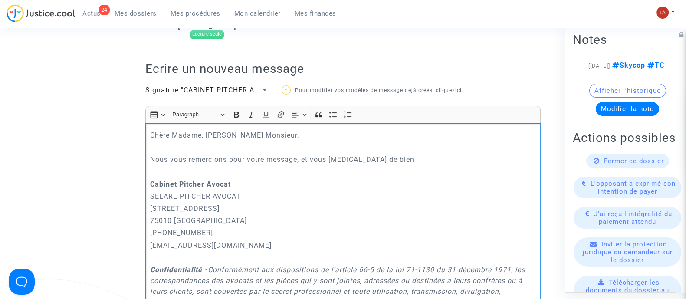
click at [424, 161] on p "Nous vous remercions pour votre message, et vous prions de bien" at bounding box center [343, 159] width 386 height 11
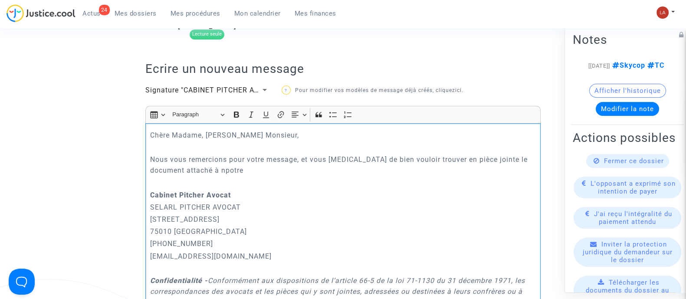
click at [195, 170] on p "Nous vous remercions pour votre message, et vous prions de bien vouloir trouver…" at bounding box center [343, 165] width 386 height 22
click at [193, 170] on p "Nous vous remercions pour votre message, et vous prions de bien vouloir trouver…" at bounding box center [343, 165] width 386 height 22
click at [185, 168] on p "Nous vous remercions pour votre message, et vous prions de bien vouloir trouver…" at bounding box center [343, 165] width 386 height 22
click at [191, 166] on p "Nous vous remercions pour votre message, et vous prions de bien vouloir trouver…" at bounding box center [343, 165] width 386 height 22
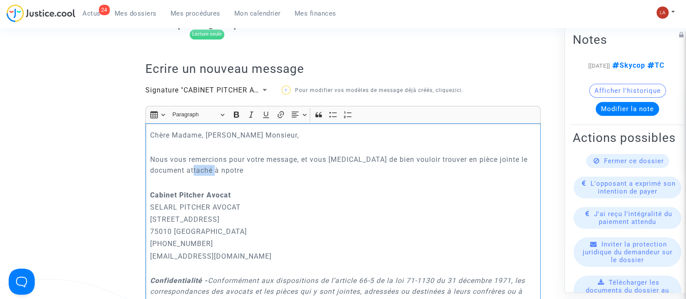
click at [190, 166] on p "Nous vous remercions pour votre message, et vous prions de bien vouloir trouver…" at bounding box center [343, 165] width 386 height 22
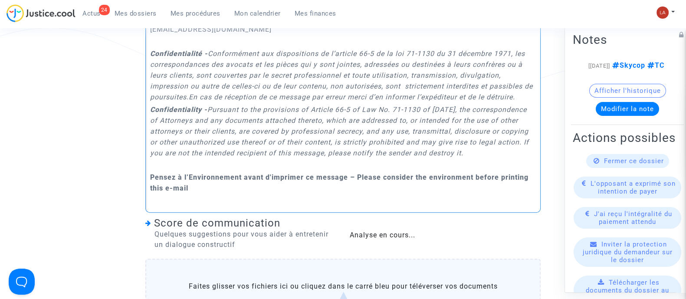
scroll to position [651, 0]
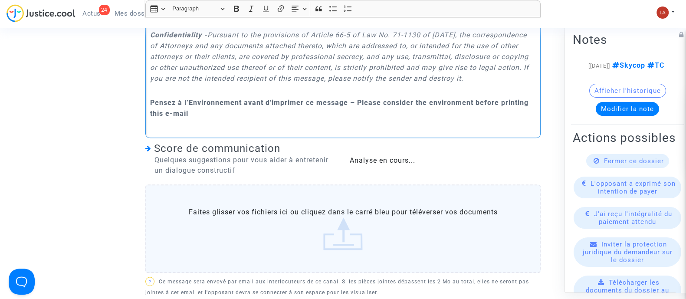
click at [379, 236] on label "Faites glisser vos fichiers ici ou cliquez dans le carré bleu pour téléverser v…" at bounding box center [342, 228] width 395 height 88
click at [0, 0] on input "Faites glisser vos fichiers ici ou cliquez dans le carré bleu pour téléverser v…" at bounding box center [0, 0] width 0 height 0
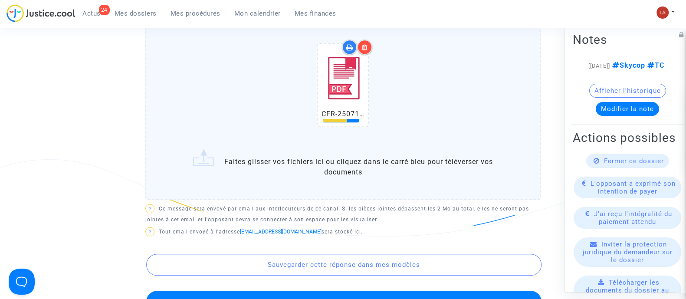
scroll to position [867, 0]
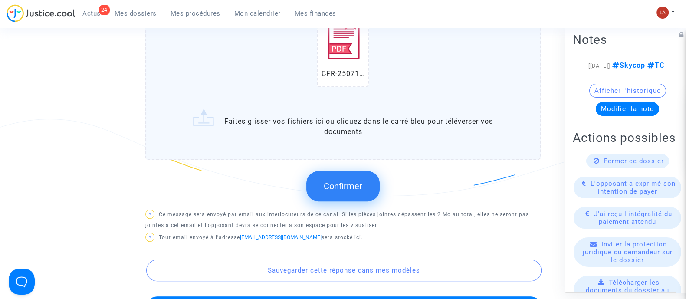
click at [352, 188] on button "Confirmer" at bounding box center [342, 186] width 73 height 30
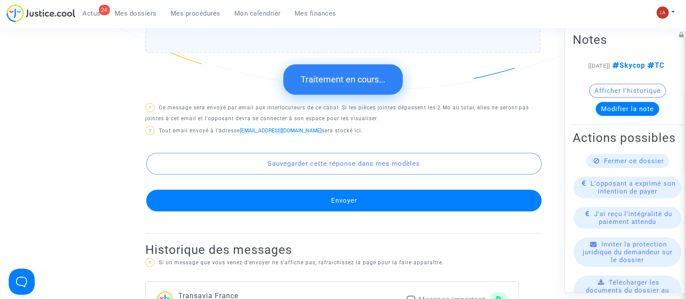
scroll to position [976, 0]
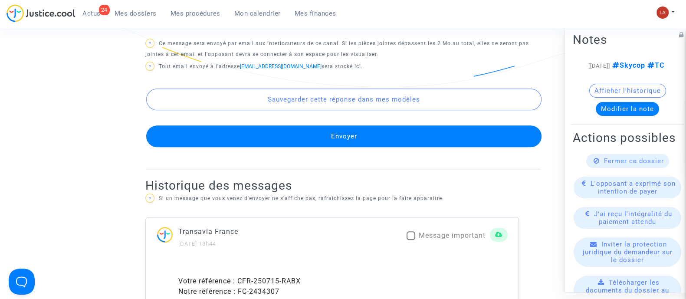
click at [405, 147] on button "Envoyer" at bounding box center [343, 136] width 395 height 22
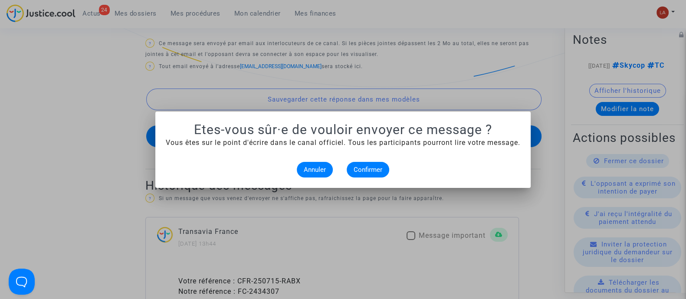
scroll to position [0, 0]
click at [361, 169] on span "Confirmer" at bounding box center [367, 170] width 29 height 8
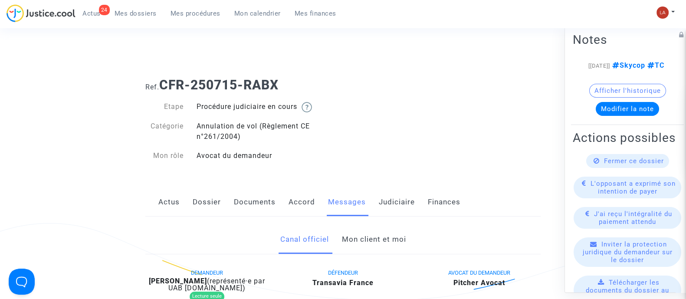
scroll to position [976, 0]
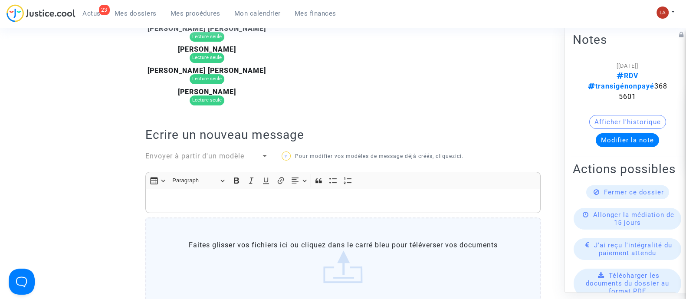
scroll to position [163, 0]
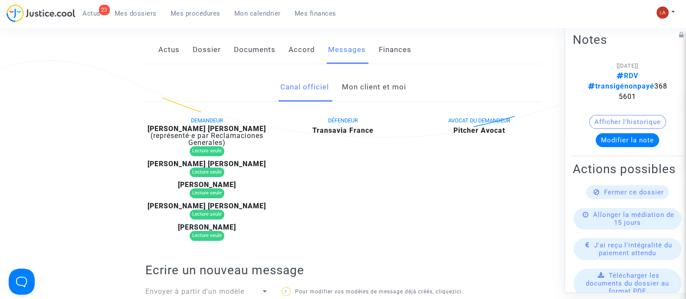
click at [364, 87] on link "Mon client et moi" at bounding box center [373, 87] width 64 height 29
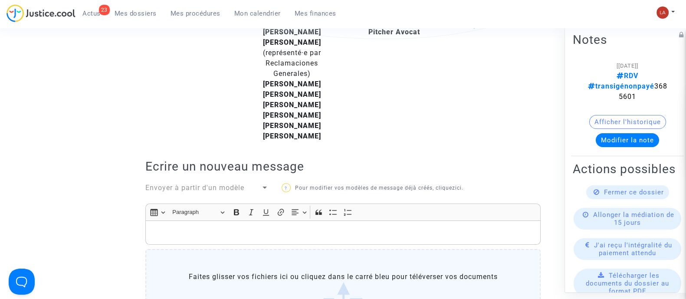
scroll to position [163, 0]
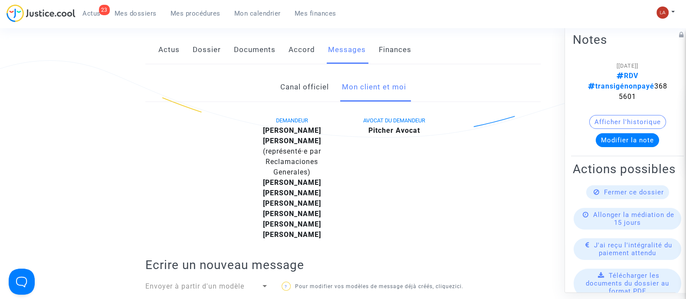
click at [280, 85] on link "Canal officiel" at bounding box center [304, 87] width 49 height 29
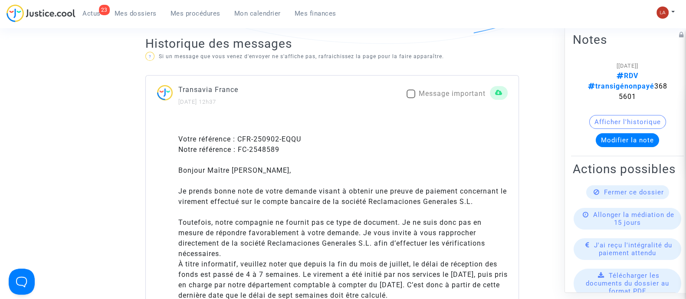
scroll to position [704, 0]
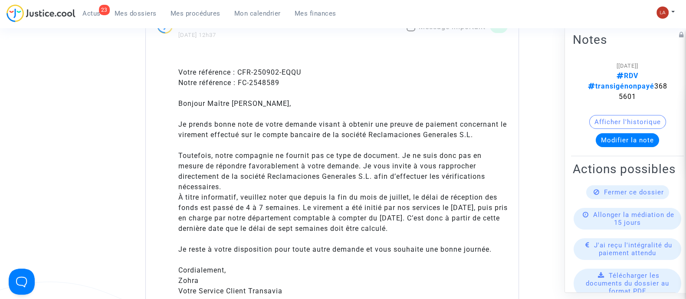
drag, startPoint x: 451, startPoint y: 226, endPoint x: 304, endPoint y: 196, distance: 149.9
click at [304, 196] on div "À titre informatif, veuillez noter que depuis la fin du mois de juillet, le dél…" at bounding box center [342, 218] width 329 height 52
copy div "depuis la fin du mois de juillet, le délai de réception des fonds est passé de …"
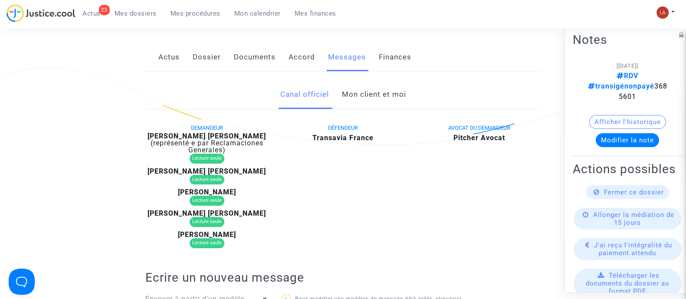
scroll to position [108, 0]
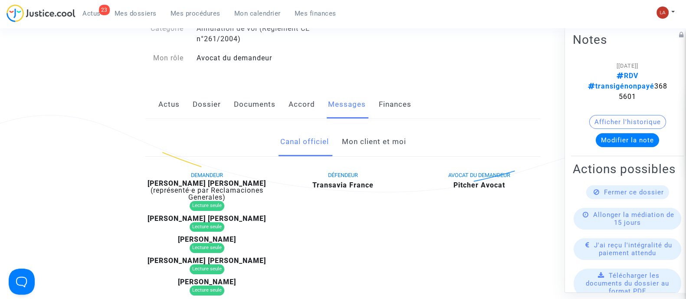
click at [372, 147] on link "Mon client et moi" at bounding box center [373, 141] width 64 height 29
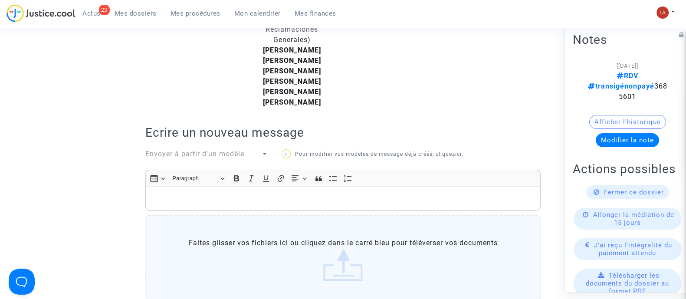
scroll to position [379, 0]
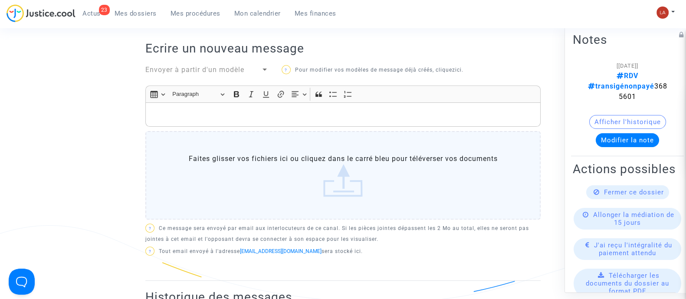
click at [358, 109] on p "Rich Text Editor, main" at bounding box center [343, 114] width 386 height 11
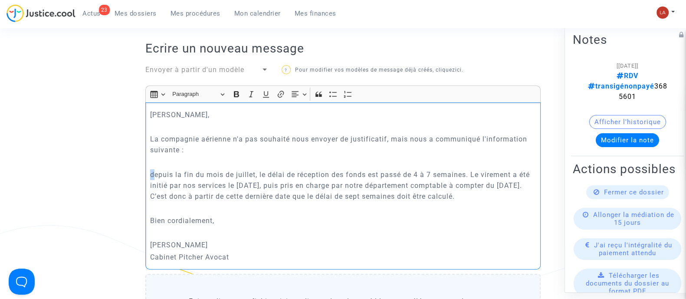
click at [152, 169] on p "depuis la fin du mois de juillet, le délai de réception des fonds est passé de …" at bounding box center [343, 185] width 386 height 33
click at [520, 169] on p ""Depuis la fin du mois de juillet, le délai de réception des fonds est passé de…" at bounding box center [343, 185] width 386 height 33
drag, startPoint x: 154, startPoint y: 141, endPoint x: 258, endPoint y: 129, distance: 104.7
click at [518, 169] on p ""Depuis la fin du mois de juillet, le délai de réception des fonds est passé de…" at bounding box center [343, 185] width 386 height 33
click at [247, 90] on icon "Editor toolbar" at bounding box center [251, 94] width 9 height 9
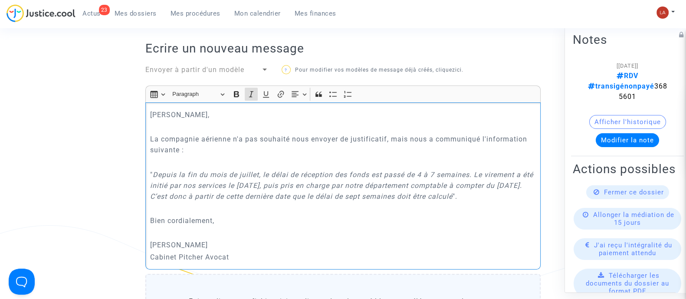
drag, startPoint x: 332, startPoint y: 157, endPoint x: 333, endPoint y: 164, distance: 7.2
click at [332, 169] on p "" Depuis la fin du mois de juillet, le délai de réception des fonds est passé d…" at bounding box center [343, 185] width 386 height 33
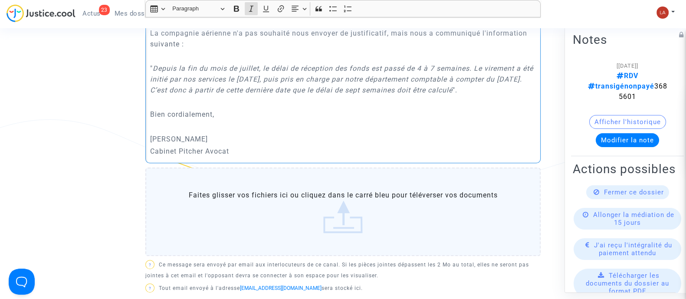
scroll to position [488, 0]
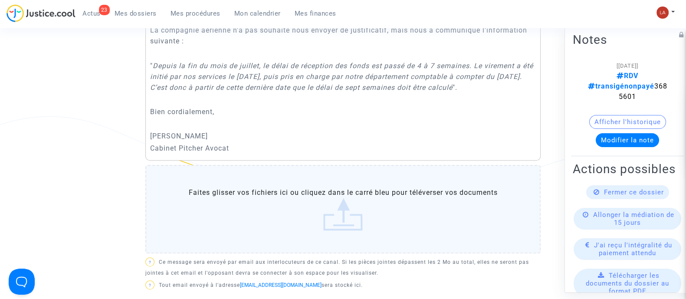
click at [308, 165] on label "Faites glisser vos fichiers ici ou cliquez dans le carré bleu pour téléverser v…" at bounding box center [342, 209] width 395 height 88
click at [0, 0] on input "Faites glisser vos fichiers ici ou cliquez dans le carré bleu pour téléverser v…" at bounding box center [0, 0] width 0 height 0
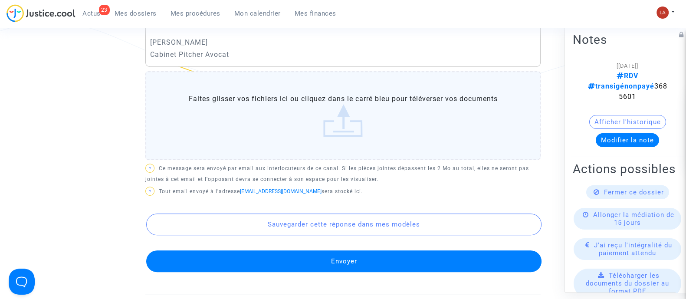
scroll to position [651, 0]
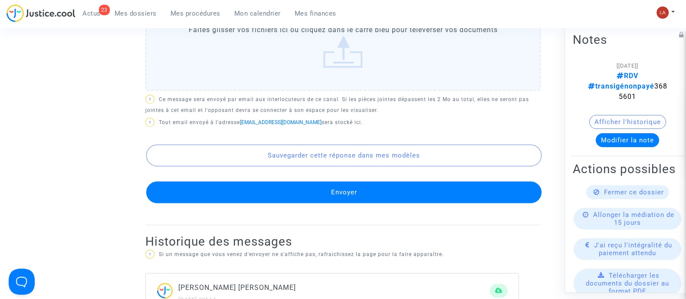
click at [444, 181] on button "Envoyer" at bounding box center [343, 192] width 395 height 22
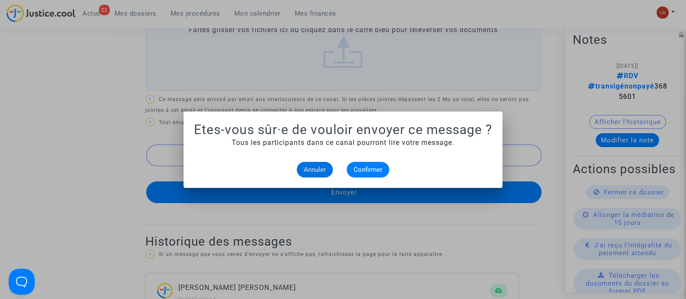
click at [366, 177] on mat-dialog-container "Etes-vous sûr·e de vouloir envoyer ce message ? Tous les participants dans ce c…" at bounding box center [342, 149] width 319 height 76
click at [367, 166] on span "Confirmer" at bounding box center [367, 170] width 29 height 8
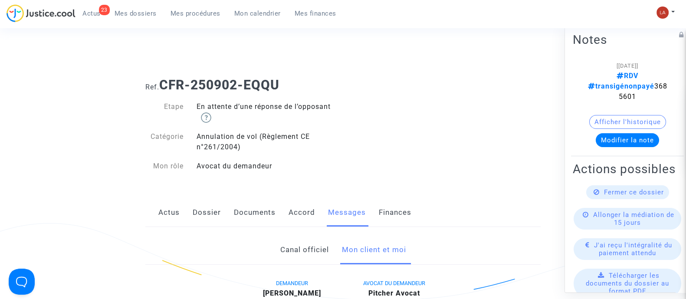
scroll to position [651, 0]
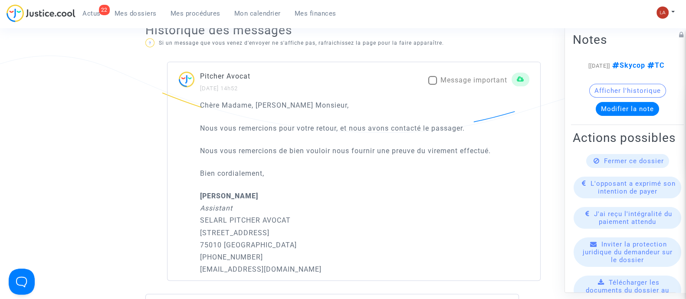
scroll to position [542, 0]
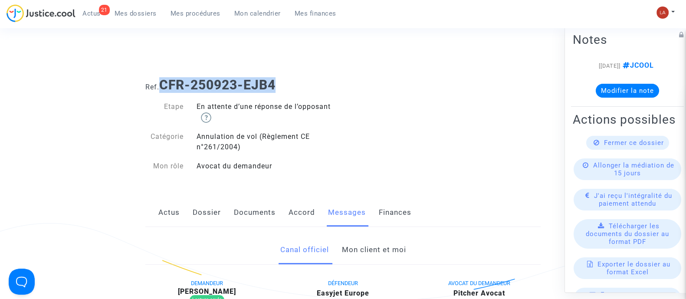
drag, startPoint x: 296, startPoint y: 77, endPoint x: 160, endPoint y: 78, distance: 135.7
click at [160, 78] on h1 "Ref. CFR-250923-EJB4" at bounding box center [342, 85] width 395 height 16
click at [160, 79] on h1 "Ref. CFR-250923-EJB4" at bounding box center [342, 85] width 395 height 16
drag, startPoint x: 161, startPoint y: 78, endPoint x: 304, endPoint y: 79, distance: 142.7
click at [299, 82] on h1 "Ref. CFR-250923-EJB4" at bounding box center [342, 85] width 395 height 16
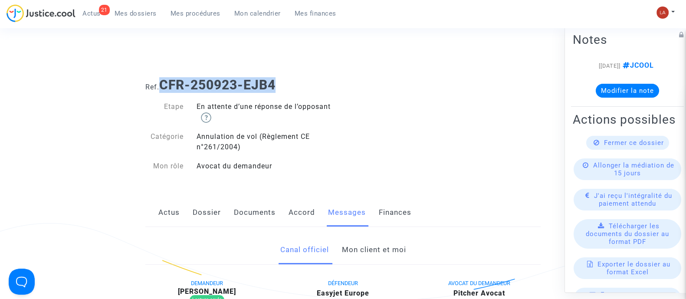
copy b "CFR-250923-EJB4"
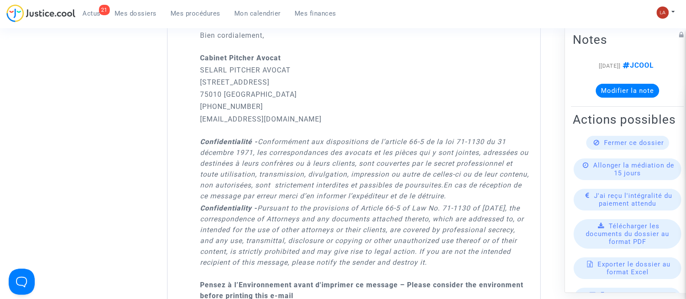
scroll to position [1084, 0]
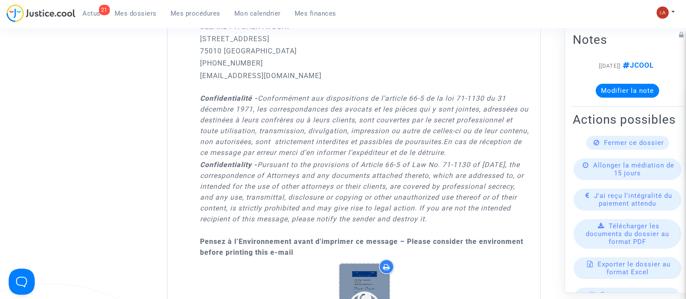
click at [368, 274] on div at bounding box center [364, 299] width 50 height 72
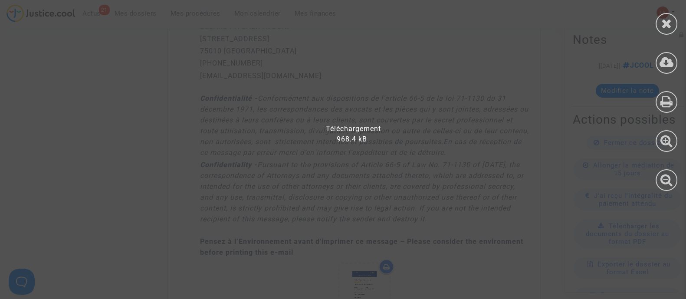
click at [672, 51] on div at bounding box center [666, 99] width 39 height 199
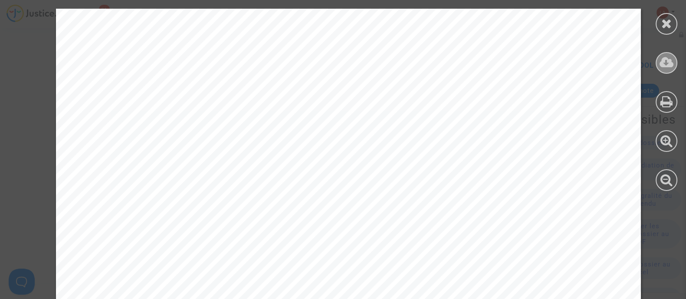
click at [666, 64] on icon at bounding box center [666, 62] width 14 height 13
click at [664, 24] on icon at bounding box center [666, 23] width 11 height 13
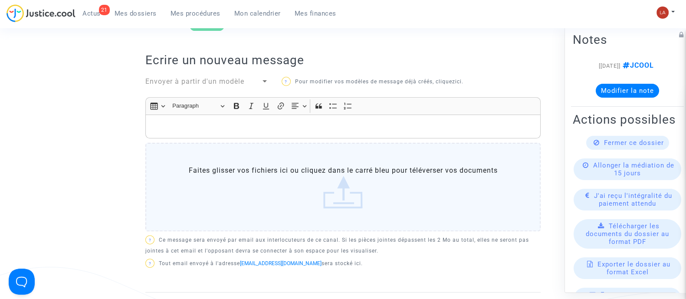
scroll to position [216, 0]
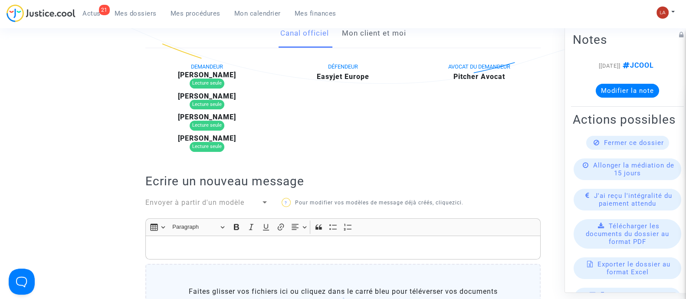
click at [221, 201] on span "Envoyer à partir d'un modèle" at bounding box center [194, 202] width 99 height 8
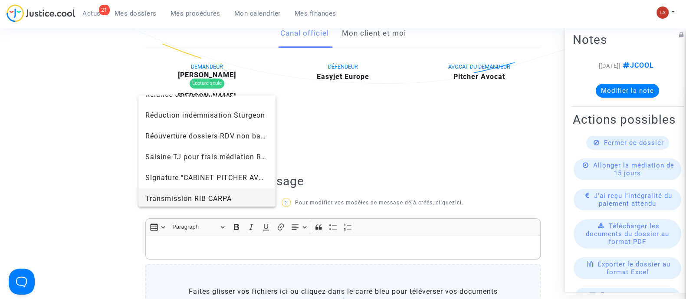
scroll to position [950, 0]
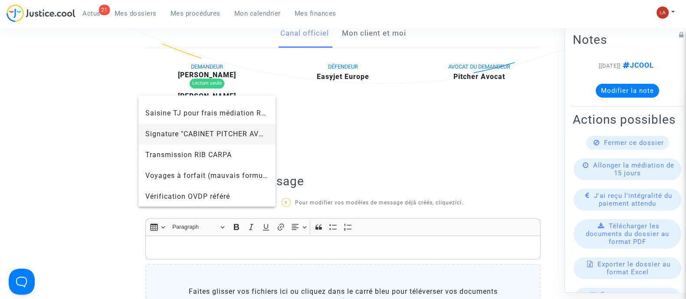
click at [196, 138] on span "Signature "CABINET PITCHER AVOCAT"" at bounding box center [206, 134] width 123 height 21
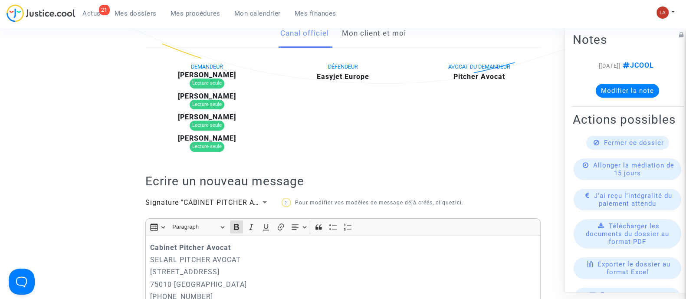
click at [151, 244] on strong "Cabinet Pitcher Avocat" at bounding box center [190, 247] width 81 height 8
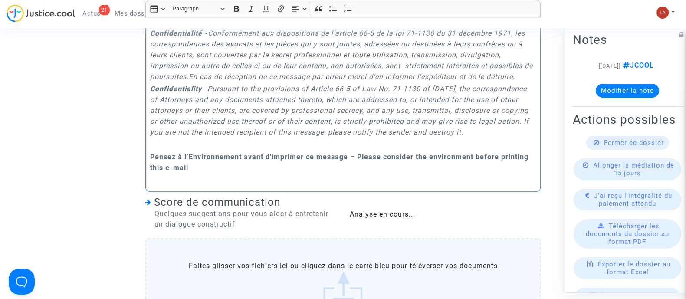
scroll to position [651, 0]
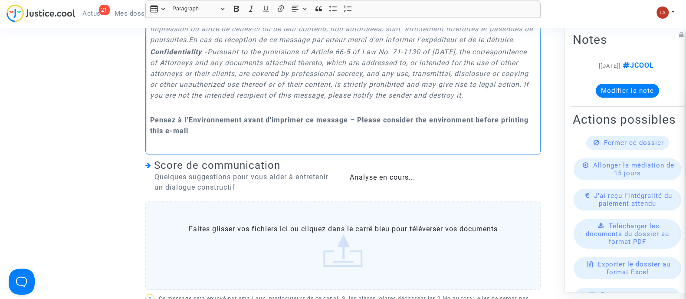
click at [373, 262] on label "Faites glisser vos fichiers ici ou cliquez dans le carré bleu pour téléverser v…" at bounding box center [342, 245] width 395 height 88
click at [0, 0] on input "Faites glisser vos fichiers ici ou cliquez dans le carré bleu pour téléverser v…" at bounding box center [0, 0] width 0 height 0
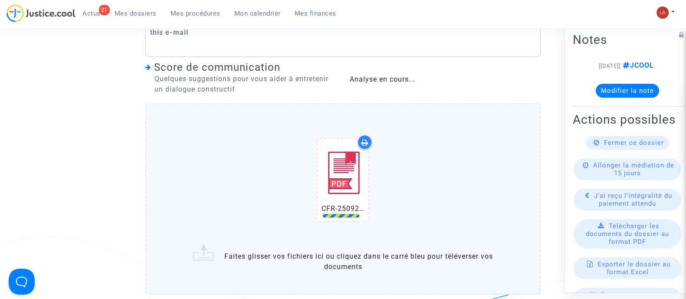
scroll to position [813, 0]
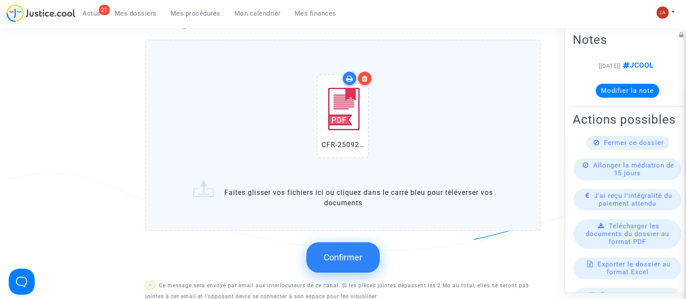
click at [345, 254] on button "Confirmer" at bounding box center [342, 257] width 73 height 30
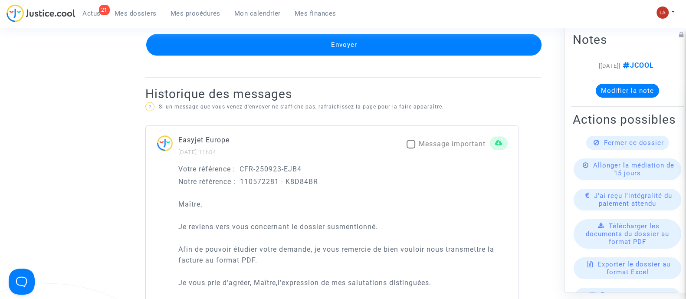
scroll to position [922, 0]
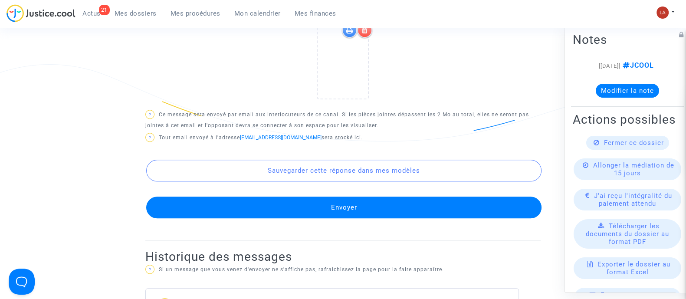
click at [369, 218] on button "Envoyer" at bounding box center [343, 207] width 395 height 22
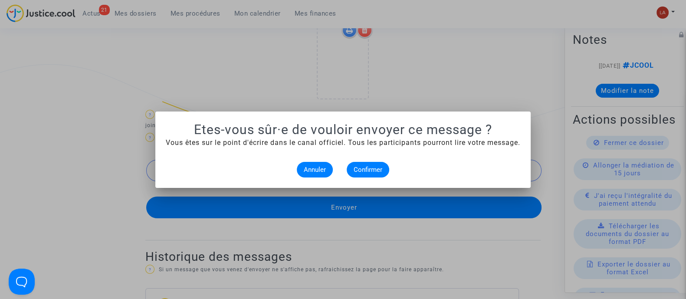
scroll to position [0, 0]
click at [366, 168] on span "Confirmer" at bounding box center [367, 170] width 29 height 8
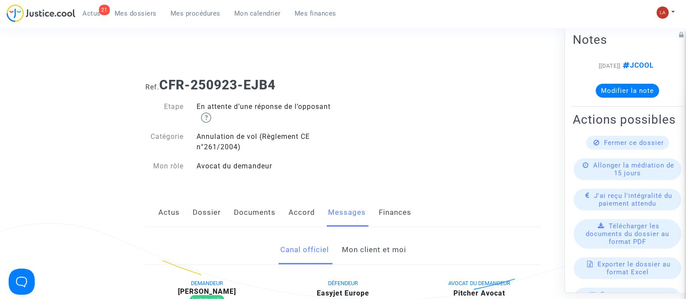
scroll to position [922, 0]
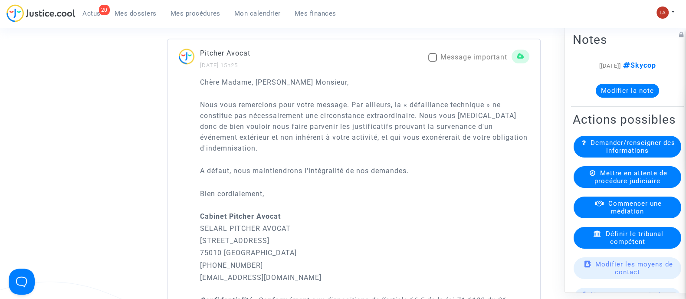
scroll to position [1409, 0]
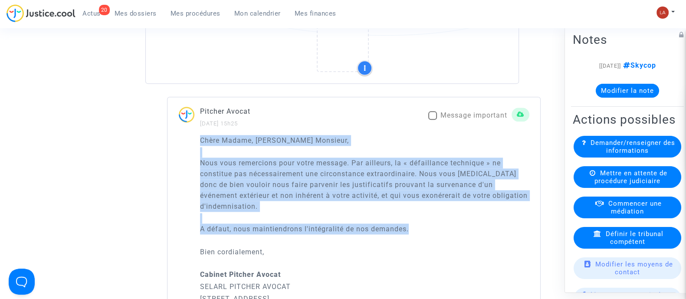
drag, startPoint x: 322, startPoint y: 206, endPoint x: 196, endPoint y: 142, distance: 141.6
copy div "Chère Madame, Cher Monsieur, Nous vous remercions pour votre message. Par aille…"
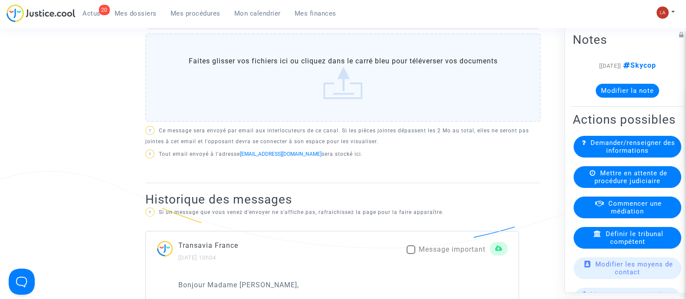
scroll to position [325, 0]
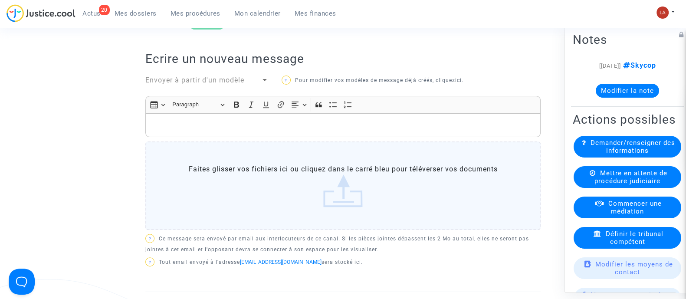
click at [206, 83] on span "Envoyer à partir d'un modèle" at bounding box center [194, 80] width 99 height 8
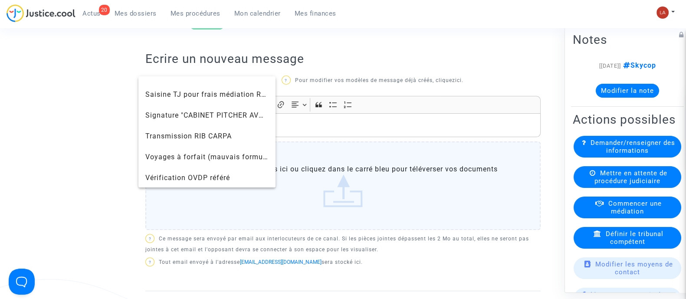
scroll to position [950, 0]
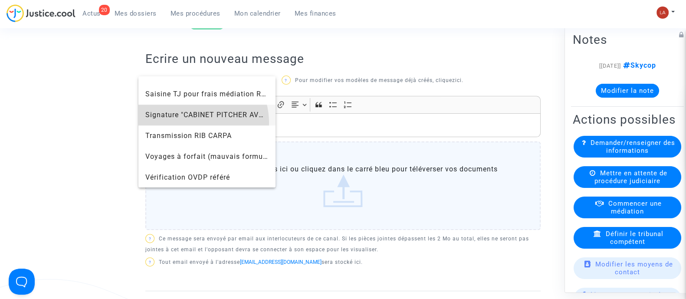
click at [194, 122] on span "Signature "CABINET PITCHER AVOCAT"" at bounding box center [206, 115] width 123 height 21
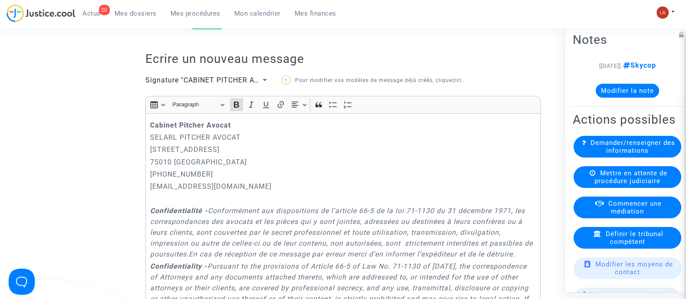
click at [147, 133] on div "Cabinet Pitcher Avocat SELARL PITCHER AVOCAT 201 rue du Faubourg Saint-Denis 75…" at bounding box center [342, 241] width 395 height 256
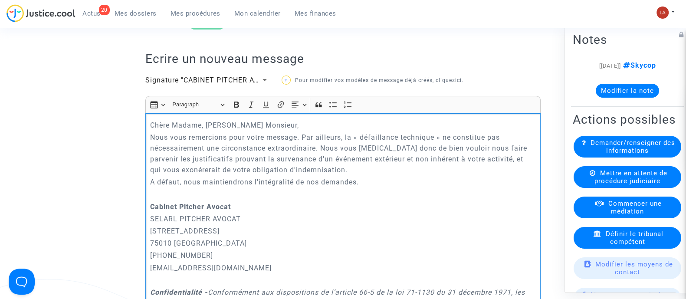
click at [145, 143] on div "Chère Madame, Cher Monsieur, Nous vous remercions pour votre message. Par aille…" at bounding box center [342, 282] width 395 height 338
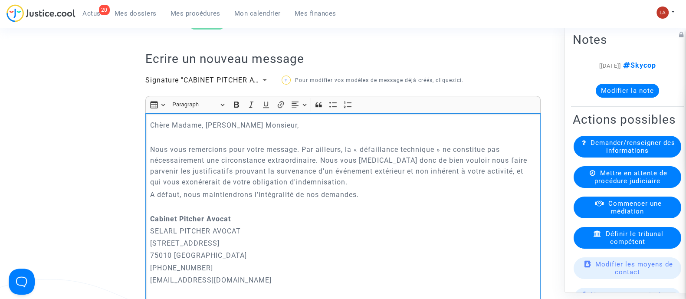
click at [147, 202] on div "Chère Madame, Cher Monsieur, Nous vous remercions pour votre message. Par aille…" at bounding box center [342, 288] width 395 height 350
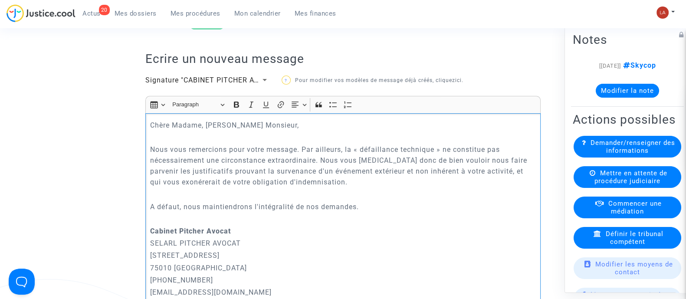
click at [162, 223] on p "Rich Text Editor, main" at bounding box center [343, 218] width 386 height 11
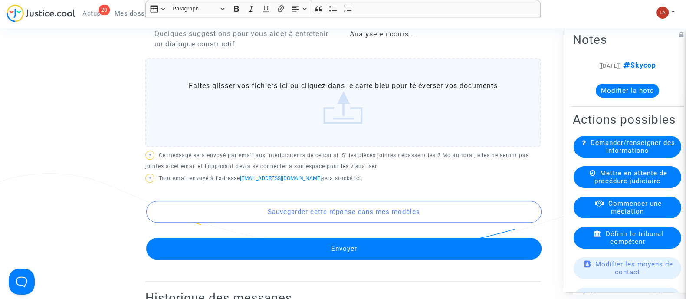
scroll to position [922, 0]
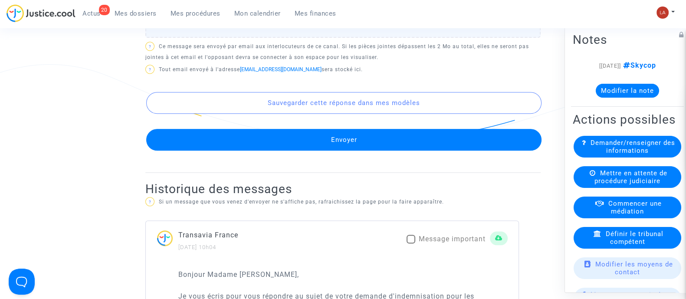
click at [383, 150] on button "Envoyer" at bounding box center [343, 140] width 395 height 22
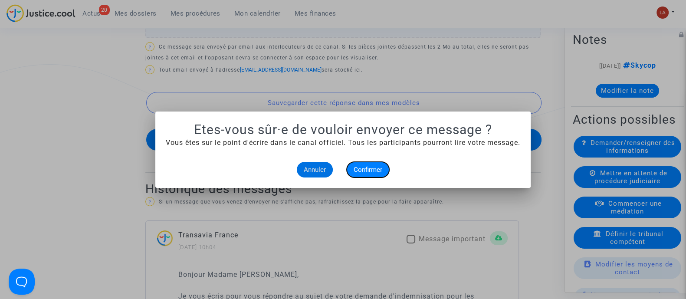
click at [381, 169] on span "Confirmer" at bounding box center [367, 170] width 29 height 8
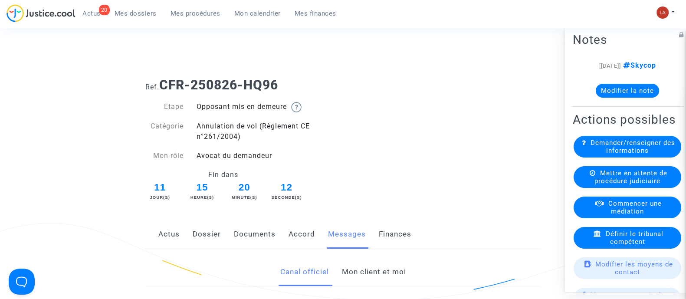
scroll to position [922, 0]
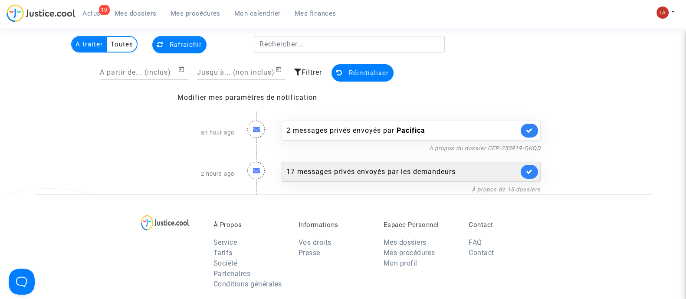
click at [399, 167] on div "17 messages privés envoyés par les demandeurs" at bounding box center [402, 172] width 232 height 10
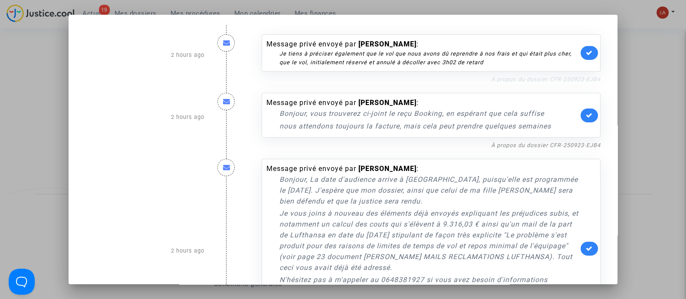
click at [497, 76] on link "À propos du dossier CFR-250923-EJB4" at bounding box center [545, 79] width 109 height 7
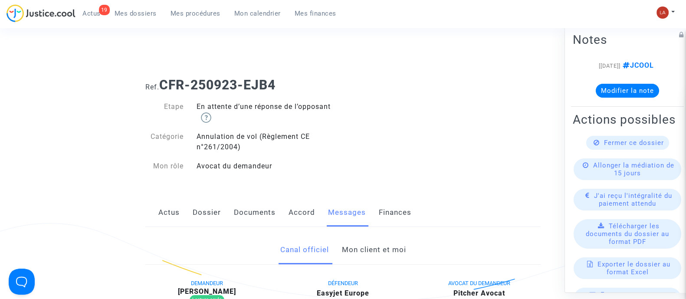
click at [369, 250] on link "Mon client et moi" at bounding box center [373, 249] width 64 height 29
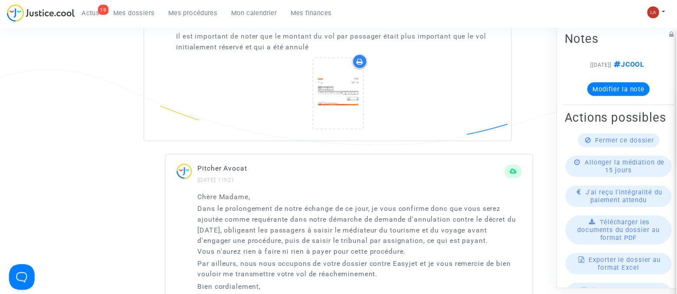
scroll to position [976, 0]
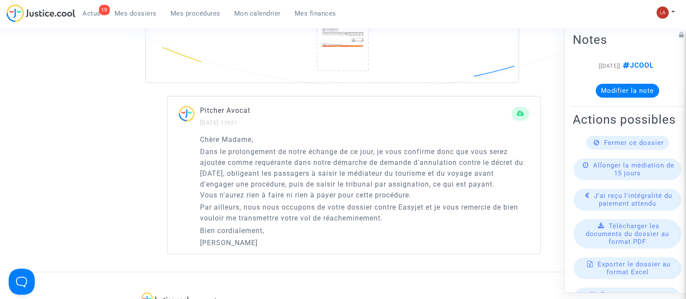
click at [448, 198] on p "Dans le prolongement de notre échange de ce jour, je vous confirme donc que vou…" at bounding box center [364, 173] width 329 height 54
